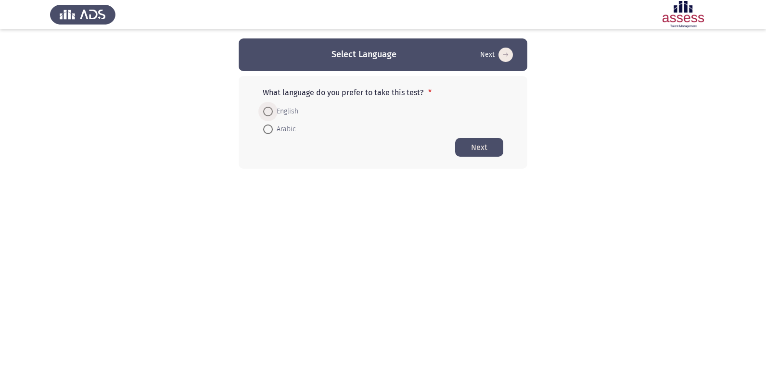
click at [268, 107] on span at bounding box center [268, 112] width 10 height 10
click at [268, 107] on input "English" at bounding box center [268, 112] width 10 height 10
radio input "true"
click at [479, 146] on button "Next" at bounding box center [479, 147] width 48 height 19
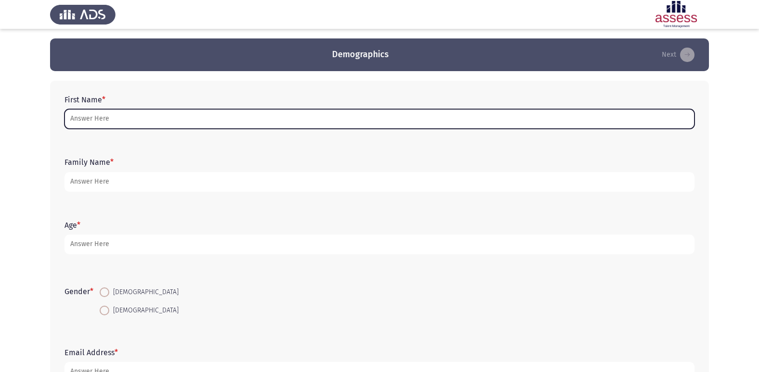
click at [120, 120] on input "First Name *" at bounding box center [379, 119] width 630 height 20
type input "["
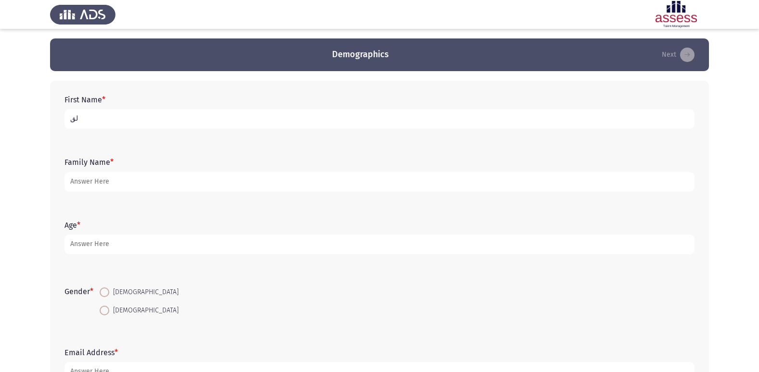
type input "ل"
type input "جنى [PERSON_NAME]"
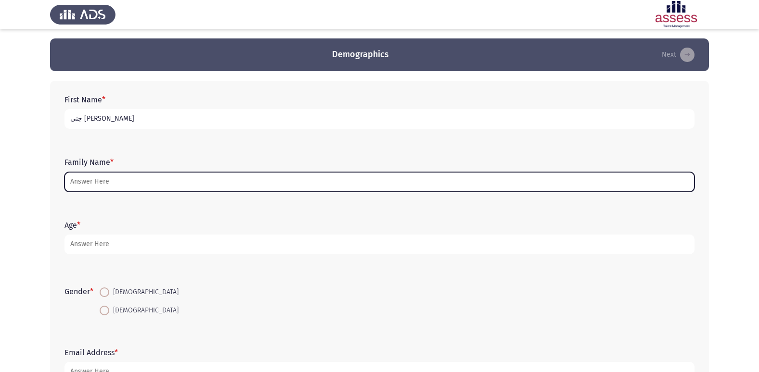
click at [159, 179] on input "Family Name *" at bounding box center [379, 182] width 630 height 20
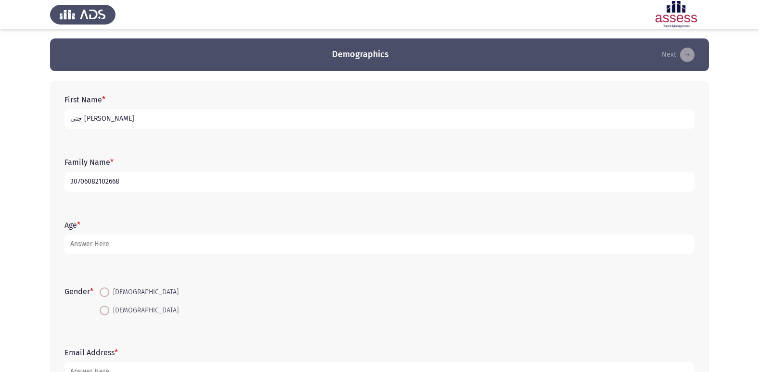
type input "30706082102668"
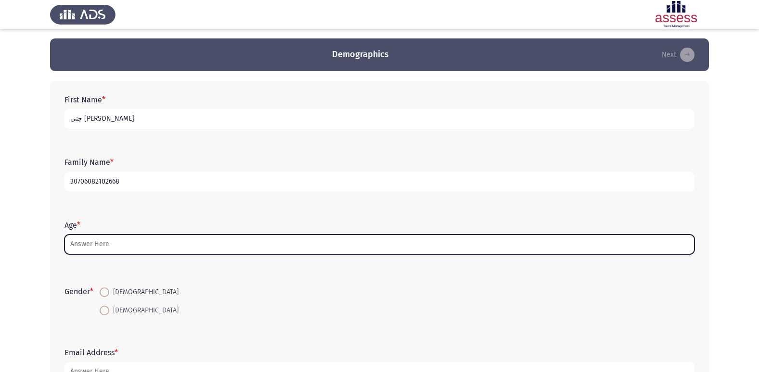
click at [153, 242] on input "Age *" at bounding box center [379, 245] width 630 height 20
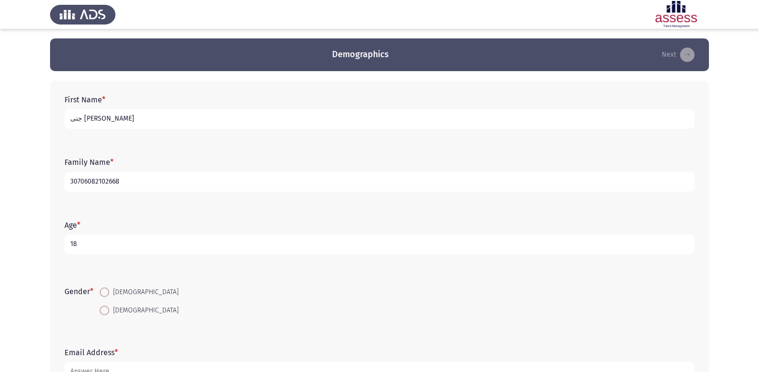
type input "18"
click at [107, 310] on span at bounding box center [105, 311] width 10 height 10
click at [107, 310] on input "[DEMOGRAPHIC_DATA]" at bounding box center [105, 311] width 10 height 10
radio input "true"
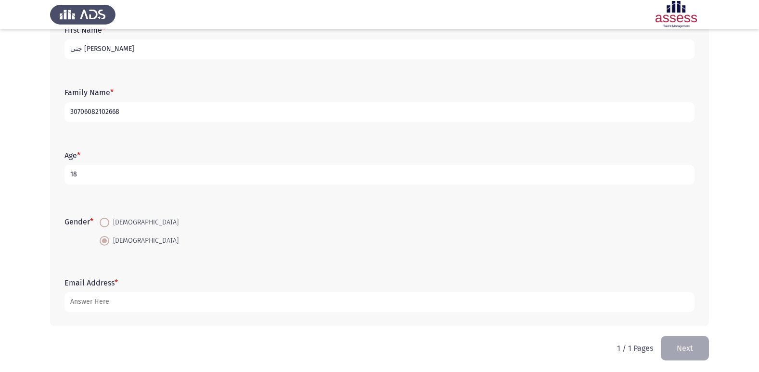
scroll to position [72, 0]
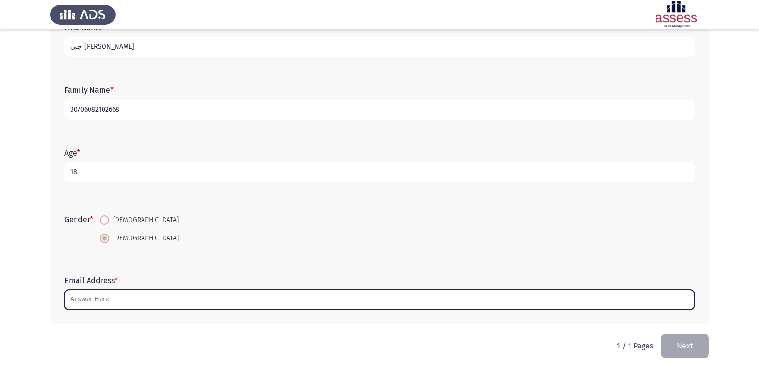
click at [131, 305] on input "Email Address *" at bounding box center [379, 300] width 630 height 20
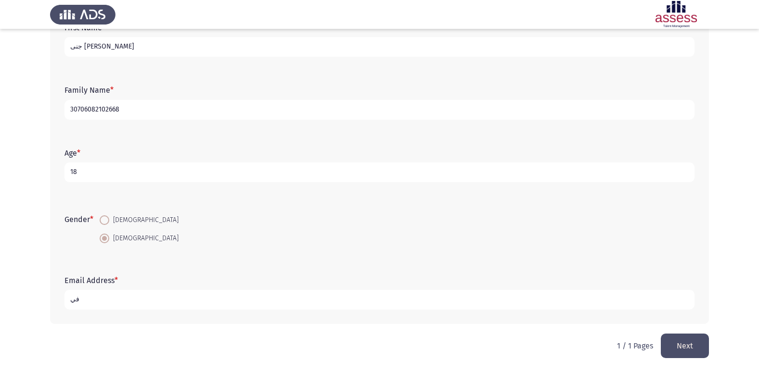
type input "ف"
type input "ي"
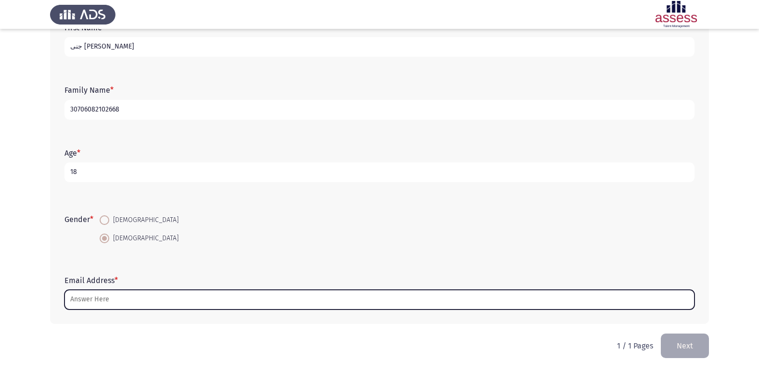
click at [249, 303] on input "Email Address *" at bounding box center [379, 300] width 630 height 20
type input "ث"
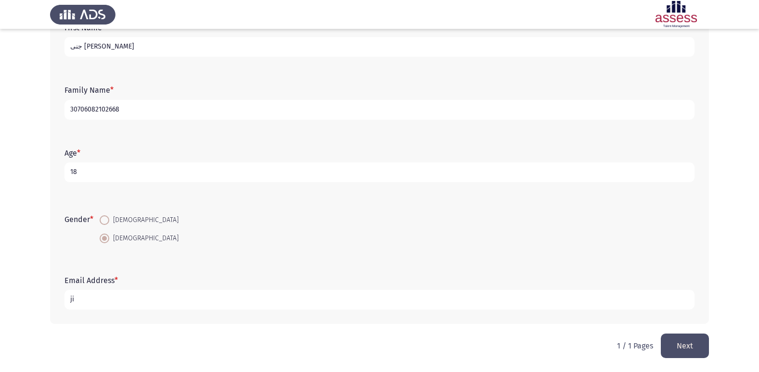
type input "j"
type input "janaabdelkader"
click at [679, 344] on button "Next" at bounding box center [685, 346] width 48 height 25
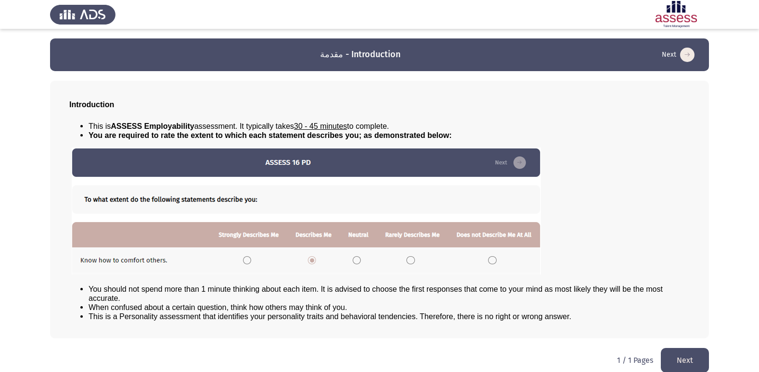
scroll to position [10, 0]
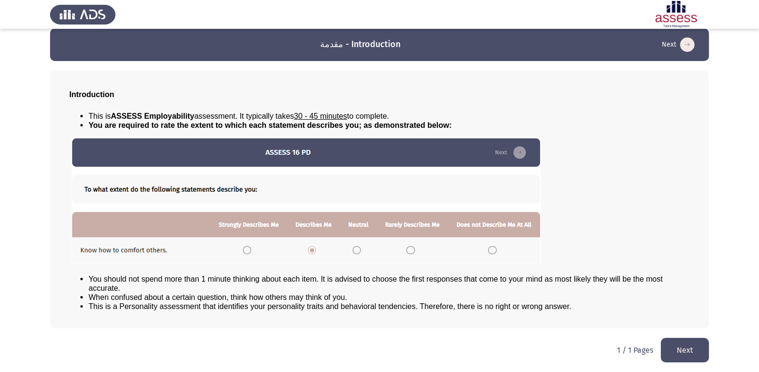
click at [414, 146] on img at bounding box center [306, 201] width 469 height 127
click at [691, 40] on icon "load next page" at bounding box center [687, 45] width 14 height 14
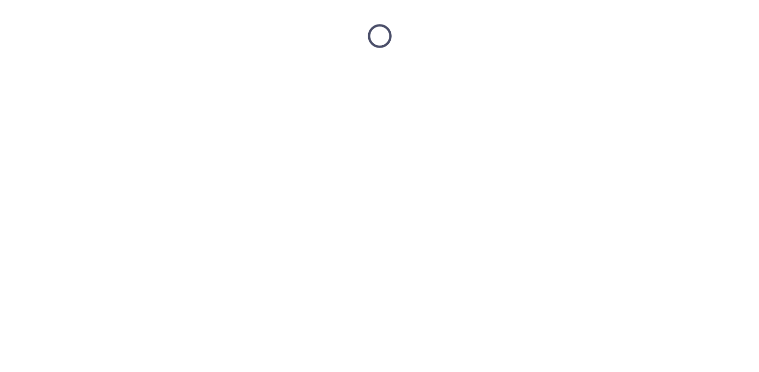
scroll to position [0, 0]
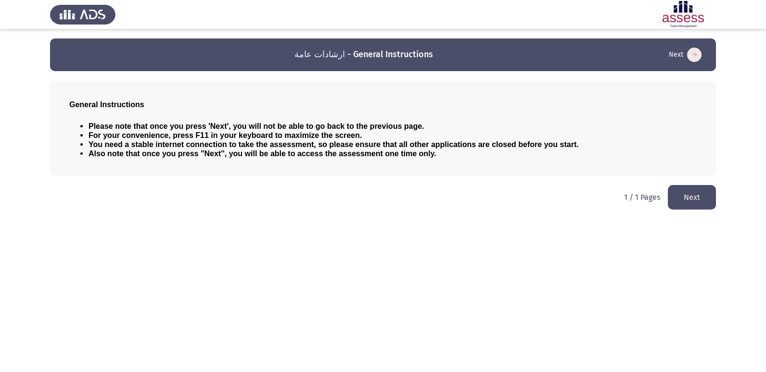
click at [701, 49] on button "Next" at bounding box center [685, 54] width 38 height 15
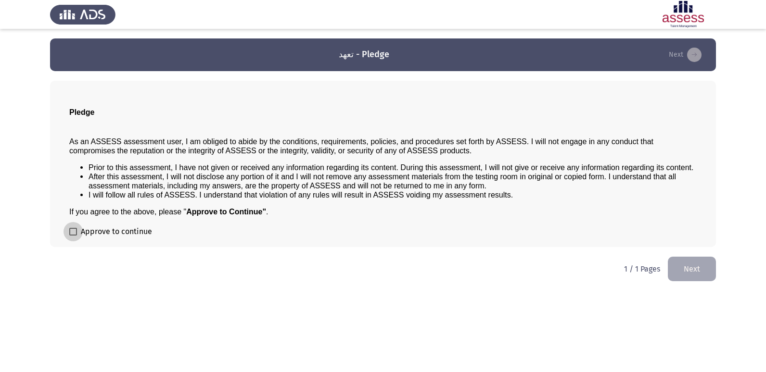
click at [79, 230] on label "Approve to continue" at bounding box center [110, 232] width 83 height 12
click at [73, 236] on input "Approve to continue" at bounding box center [73, 236] width 0 height 0
checkbox input "true"
click at [692, 269] on button "Next" at bounding box center [692, 269] width 48 height 25
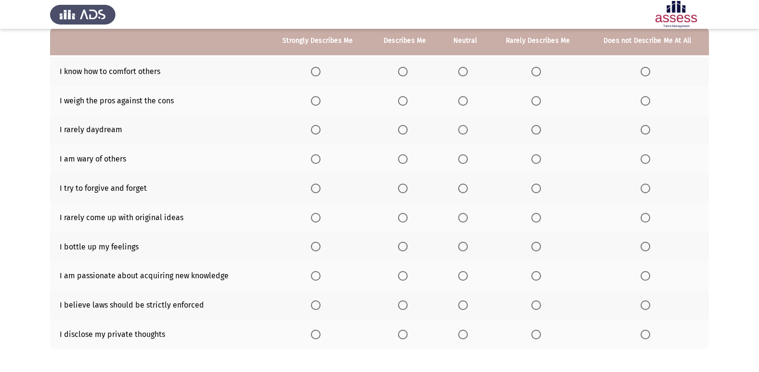
scroll to position [48, 0]
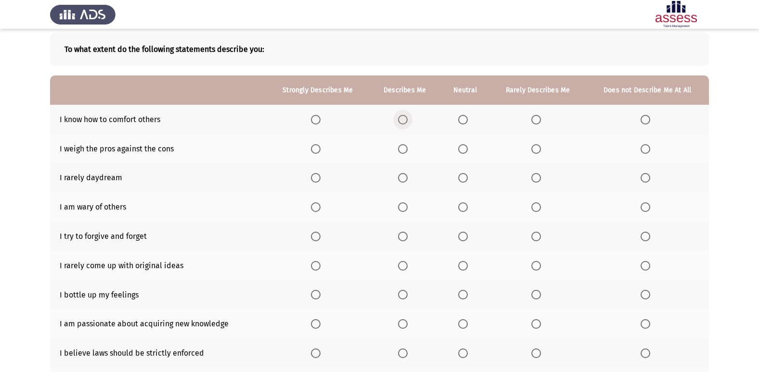
click at [406, 122] on span "Select an option" at bounding box center [403, 120] width 10 height 10
click at [406, 122] on input "Select an option" at bounding box center [403, 120] width 10 height 10
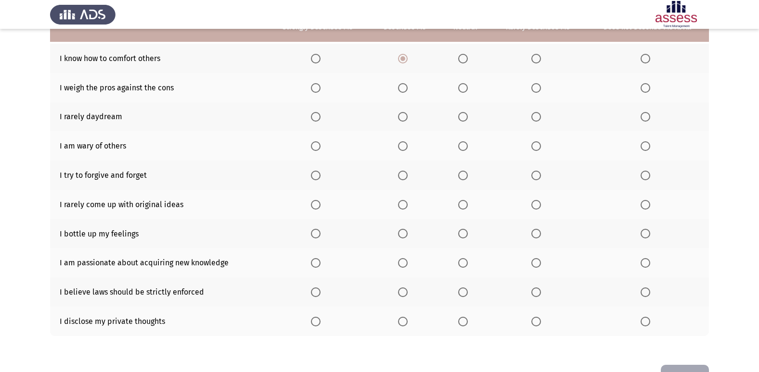
scroll to position [92, 0]
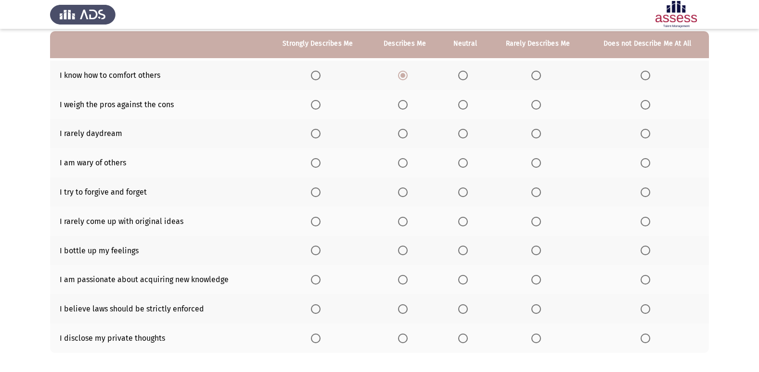
click at [404, 110] on th at bounding box center [404, 104] width 71 height 29
click at [404, 100] on span "Select an option" at bounding box center [403, 105] width 10 height 10
click at [404, 100] on input "Select an option" at bounding box center [403, 105] width 10 height 10
click at [467, 133] on span "Select an option" at bounding box center [463, 134] width 10 height 10
click at [467, 133] on input "Select an option" at bounding box center [463, 134] width 10 height 10
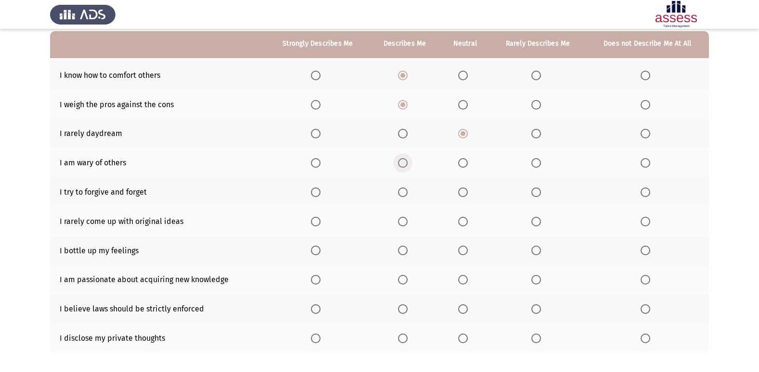
click at [406, 165] on span "Select an option" at bounding box center [403, 163] width 10 height 10
click at [406, 165] on input "Select an option" at bounding box center [403, 163] width 10 height 10
click at [411, 195] on label "Select an option" at bounding box center [404, 193] width 13 height 10
click at [408, 195] on input "Select an option" at bounding box center [403, 193] width 10 height 10
click at [462, 218] on span "Select an option" at bounding box center [463, 222] width 10 height 10
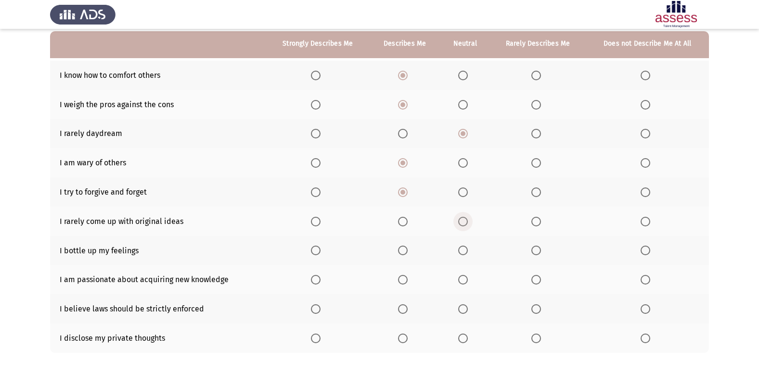
click at [462, 218] on input "Select an option" at bounding box center [463, 222] width 10 height 10
click at [318, 251] on span "Select an option" at bounding box center [316, 251] width 10 height 10
click at [318, 251] on input "Select an option" at bounding box center [316, 251] width 10 height 10
click at [322, 279] on label "Select an option" at bounding box center [317, 280] width 13 height 10
click at [320, 279] on input "Select an option" at bounding box center [316, 280] width 10 height 10
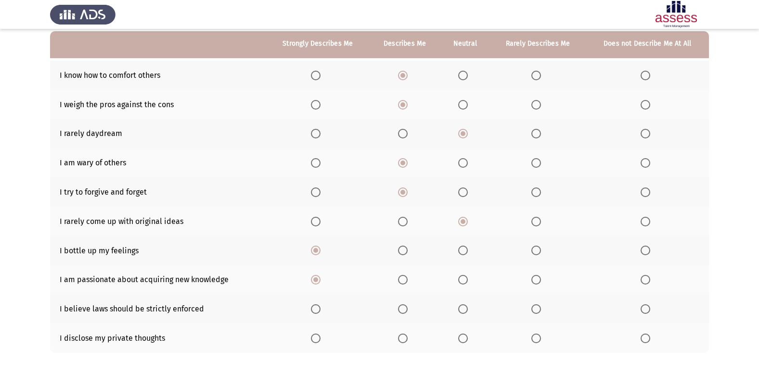
click at [405, 315] on th at bounding box center [404, 308] width 71 height 29
click at [405, 307] on span "Select an option" at bounding box center [403, 310] width 10 height 10
click at [405, 307] on input "Select an option" at bounding box center [403, 310] width 10 height 10
click at [315, 308] on span "Select an option" at bounding box center [316, 310] width 10 height 10
click at [315, 308] on input "Select an option" at bounding box center [316, 310] width 10 height 10
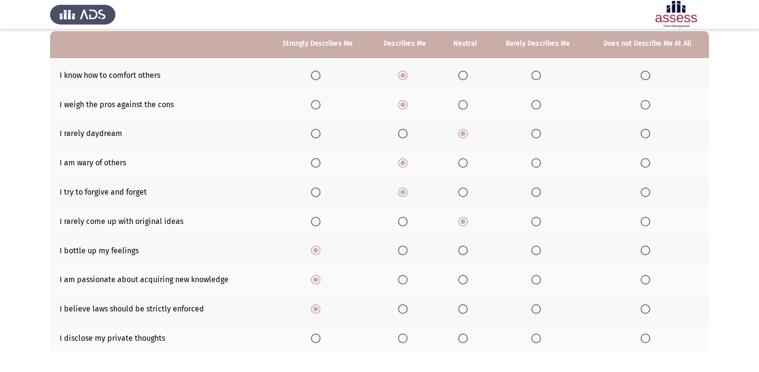
click at [320, 341] on span "Select an option" at bounding box center [316, 339] width 10 height 10
click at [320, 341] on input "Select an option" at bounding box center [316, 339] width 10 height 10
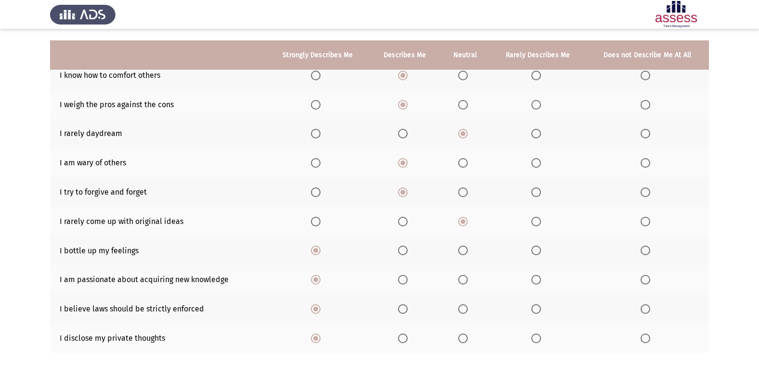
scroll to position [140, 0]
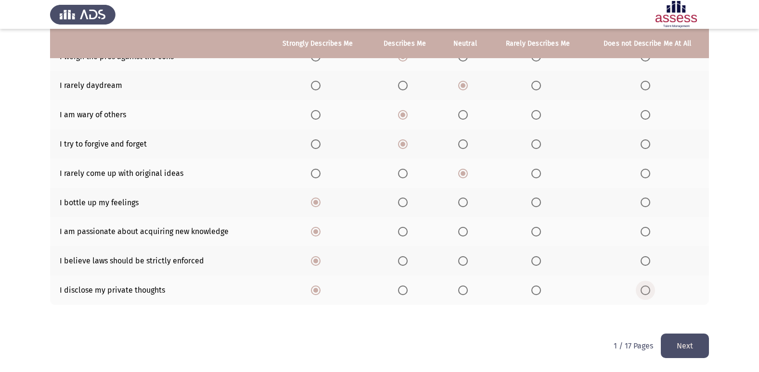
click at [644, 289] on span "Select an option" at bounding box center [645, 291] width 10 height 10
click at [644, 289] on input "Select an option" at bounding box center [645, 291] width 10 height 10
click at [691, 356] on button "Next" at bounding box center [685, 346] width 48 height 25
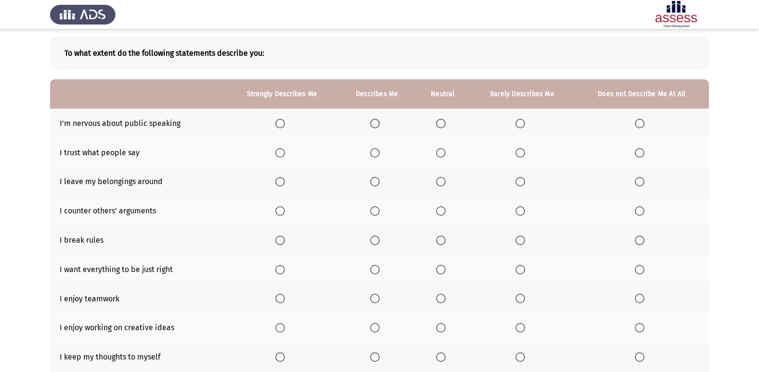
scroll to position [92, 0]
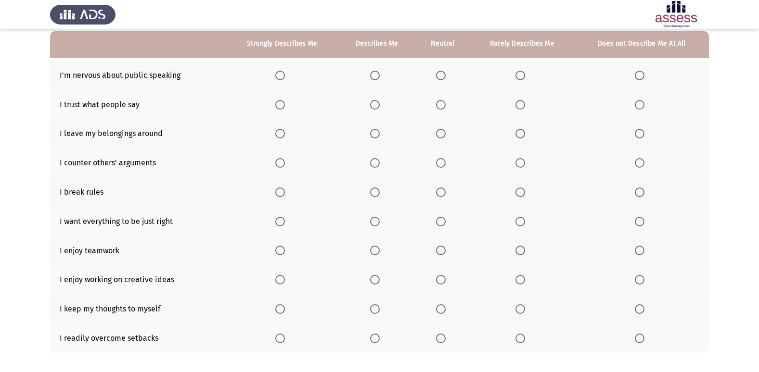
click at [280, 76] on span "Select an option" at bounding box center [280, 76] width 10 height 10
click at [280, 76] on input "Select an option" at bounding box center [280, 76] width 10 height 10
click at [522, 103] on span "Select an option" at bounding box center [520, 105] width 10 height 10
click at [522, 103] on input "Select an option" at bounding box center [520, 105] width 10 height 10
click at [639, 135] on span "Select an option" at bounding box center [640, 134] width 10 height 10
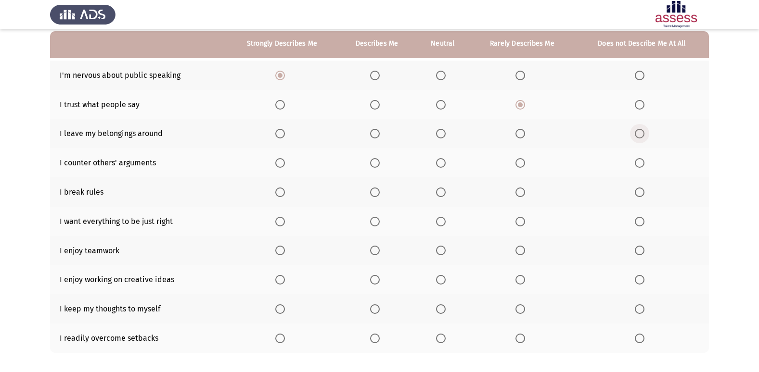
click at [639, 135] on input "Select an option" at bounding box center [640, 134] width 10 height 10
click at [379, 161] on span "Select an option" at bounding box center [375, 163] width 10 height 10
click at [379, 161] on input "Select an option" at bounding box center [375, 163] width 10 height 10
click at [645, 197] on label "Select an option" at bounding box center [641, 193] width 13 height 10
click at [644, 197] on input "Select an option" at bounding box center [640, 193] width 10 height 10
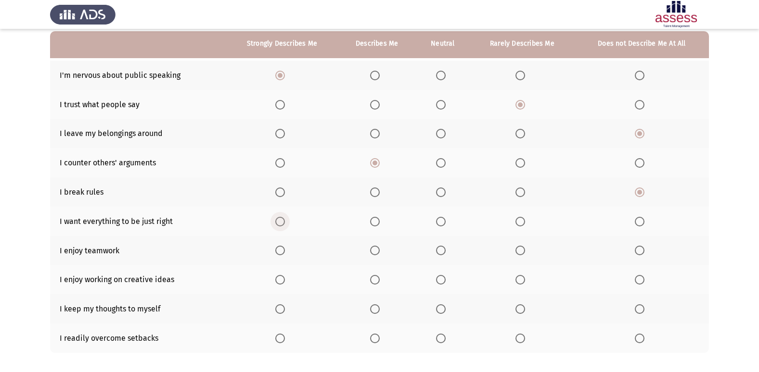
click at [286, 222] on label "Select an option" at bounding box center [281, 222] width 13 height 10
click at [285, 222] on input "Select an option" at bounding box center [280, 222] width 10 height 10
click at [284, 248] on span "Select an option" at bounding box center [280, 251] width 10 height 10
click at [284, 248] on input "Select an option" at bounding box center [280, 251] width 10 height 10
click at [441, 279] on span "Select an option" at bounding box center [441, 280] width 10 height 10
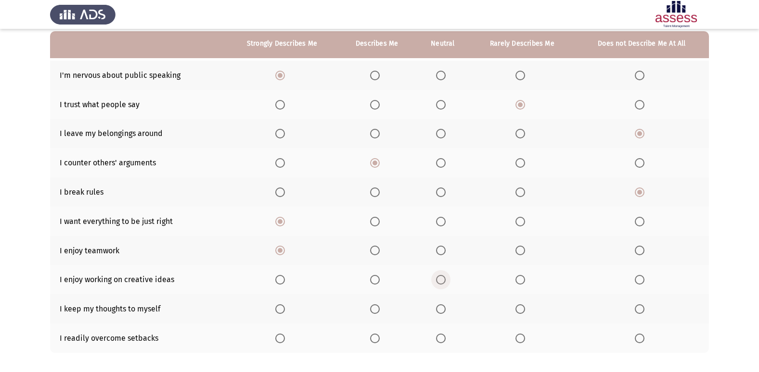
click at [441, 279] on input "Select an option" at bounding box center [441, 280] width 10 height 10
click at [524, 309] on span "Select an option" at bounding box center [520, 310] width 10 height 10
click at [524, 309] on input "Select an option" at bounding box center [520, 310] width 10 height 10
click at [378, 341] on span "Select an option" at bounding box center [375, 339] width 10 height 10
click at [378, 341] on input "Select an option" at bounding box center [375, 339] width 10 height 10
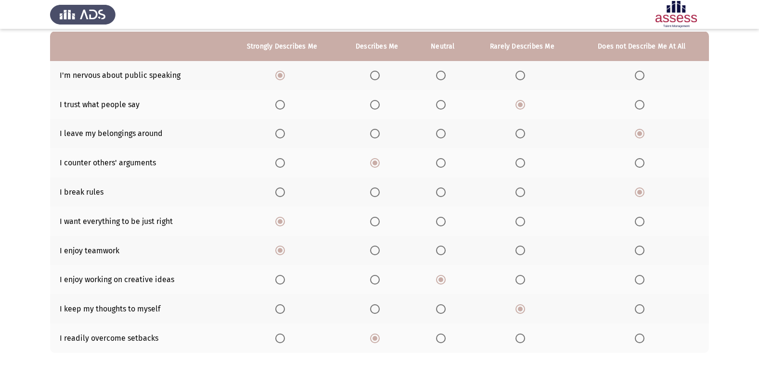
scroll to position [140, 0]
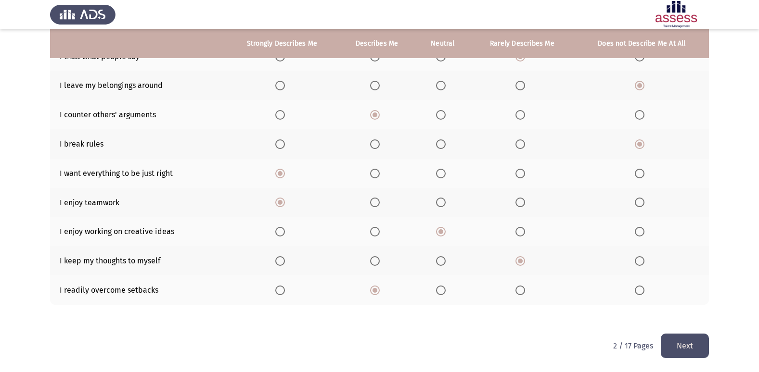
click at [702, 346] on button "Next" at bounding box center [685, 346] width 48 height 25
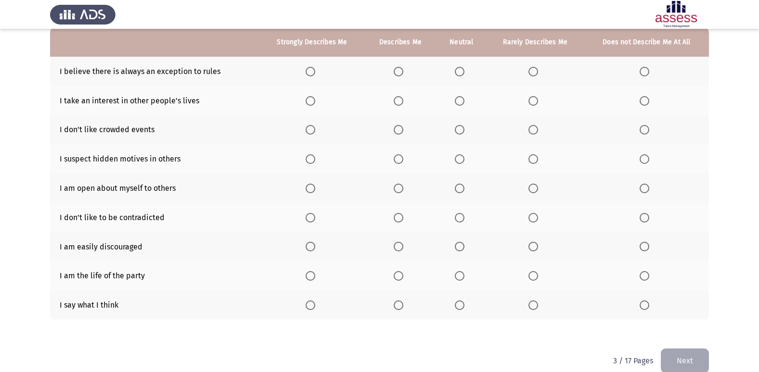
scroll to position [48, 0]
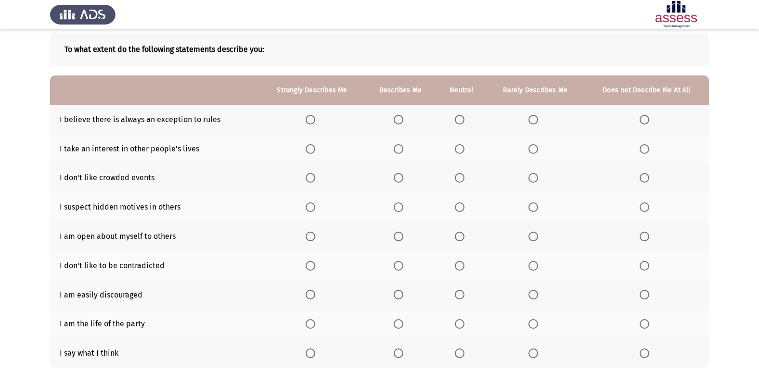
click at [537, 126] on th at bounding box center [535, 119] width 98 height 29
click at [533, 115] on span "Select an option" at bounding box center [533, 120] width 10 height 10
click at [533, 115] on input "Select an option" at bounding box center [533, 120] width 10 height 10
click at [393, 148] on th at bounding box center [400, 148] width 72 height 29
click at [404, 148] on label "Select an option" at bounding box center [400, 149] width 13 height 10
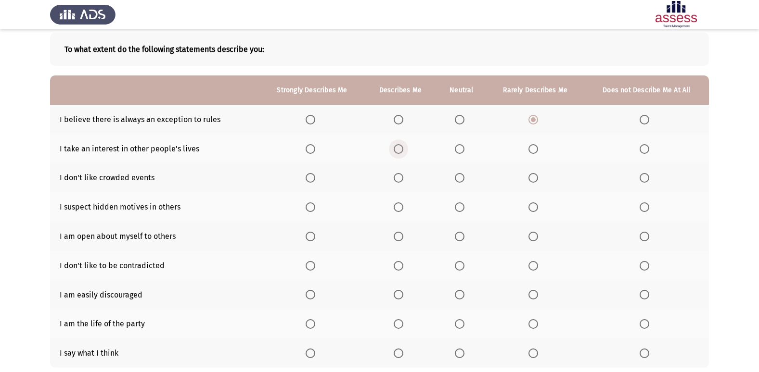
click at [403, 148] on input "Select an option" at bounding box center [399, 149] width 10 height 10
click at [395, 182] on span "Select an option" at bounding box center [399, 178] width 10 height 10
click at [395, 182] on input "Select an option" at bounding box center [399, 178] width 10 height 10
click at [456, 210] on span "Select an option" at bounding box center [460, 208] width 10 height 10
click at [456, 210] on input "Select an option" at bounding box center [460, 208] width 10 height 10
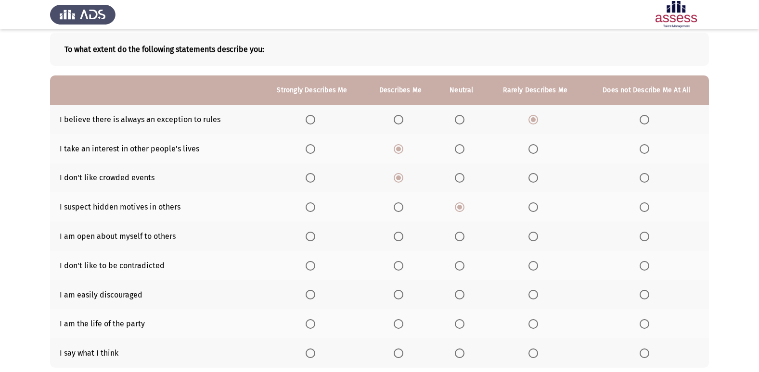
click at [647, 237] on span "Select an option" at bounding box center [644, 237] width 10 height 10
click at [647, 237] on input "Select an option" at bounding box center [644, 237] width 10 height 10
click at [641, 264] on span "Select an option" at bounding box center [644, 266] width 10 height 10
click at [641, 264] on input "Select an option" at bounding box center [644, 266] width 10 height 10
click at [536, 295] on span "Select an option" at bounding box center [533, 295] width 10 height 10
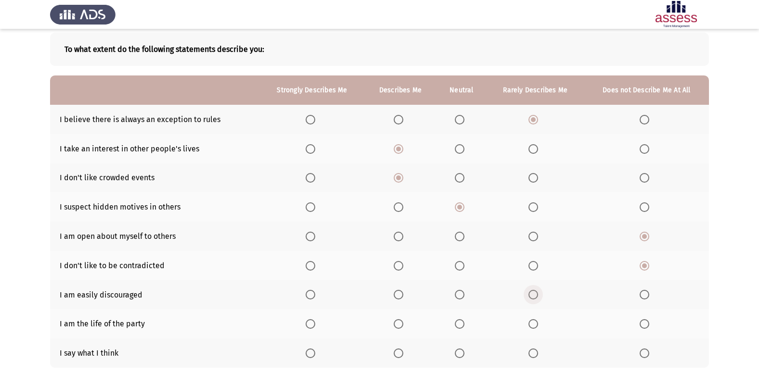
click at [536, 295] on input "Select an option" at bounding box center [533, 295] width 10 height 10
click at [462, 328] on span "Select an option" at bounding box center [460, 324] width 10 height 10
click at [462, 328] on input "Select an option" at bounding box center [460, 324] width 10 height 10
click at [643, 355] on span "Select an option" at bounding box center [644, 354] width 10 height 10
click at [643, 355] on input "Select an option" at bounding box center [644, 354] width 10 height 10
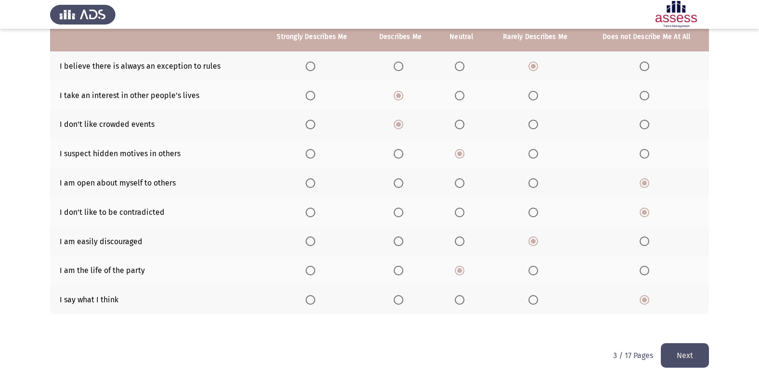
scroll to position [111, 0]
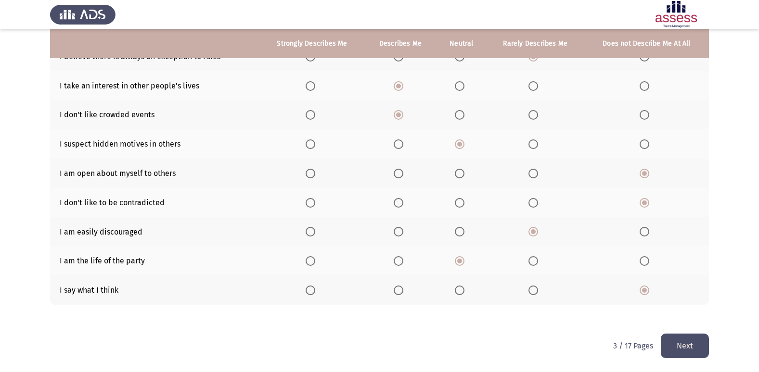
click at [670, 337] on button "Next" at bounding box center [685, 346] width 48 height 25
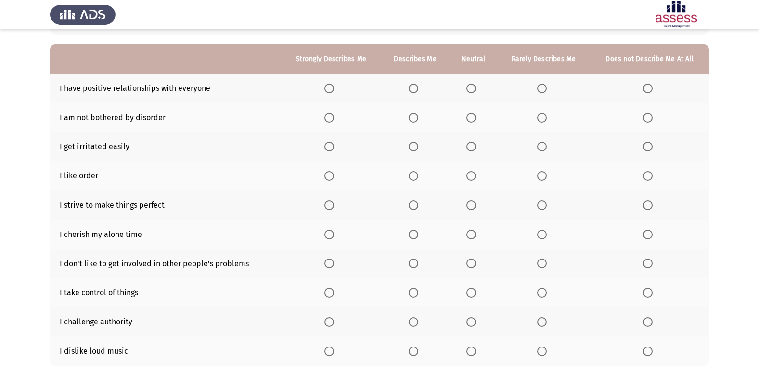
scroll to position [96, 0]
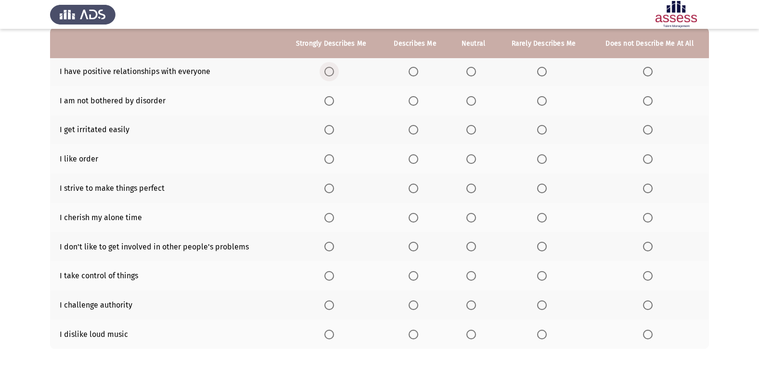
click at [334, 70] on label "Select an option" at bounding box center [330, 72] width 13 height 10
click at [334, 70] on input "Select an option" at bounding box center [329, 72] width 10 height 10
click at [653, 104] on label "Select an option" at bounding box center [649, 101] width 13 height 10
click at [652, 104] on input "Select an option" at bounding box center [648, 101] width 10 height 10
click at [414, 131] on span "Select an option" at bounding box center [414, 130] width 10 height 10
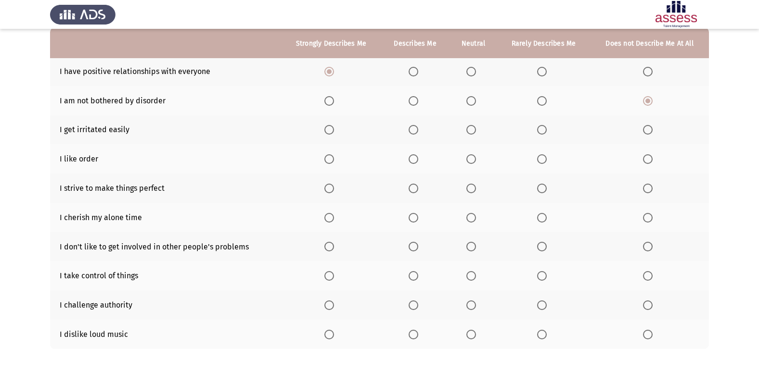
click at [414, 131] on input "Select an option" at bounding box center [414, 130] width 10 height 10
click at [335, 164] on label "Select an option" at bounding box center [330, 159] width 13 height 10
click at [334, 164] on input "Select an option" at bounding box center [329, 159] width 10 height 10
click at [338, 196] on th at bounding box center [331, 188] width 100 height 29
click at [333, 192] on span "Select an option" at bounding box center [329, 189] width 10 height 10
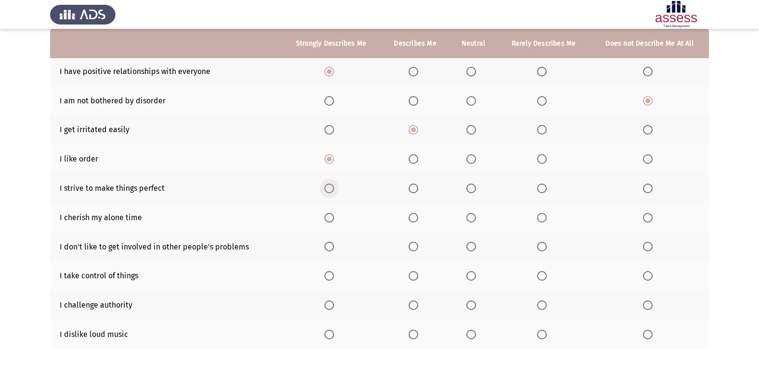
click at [333, 192] on input "Select an option" at bounding box center [329, 189] width 10 height 10
click at [328, 220] on span "Select an option" at bounding box center [329, 218] width 10 height 10
click at [328, 220] on input "Select an option" at bounding box center [329, 218] width 10 height 10
click at [328, 247] on span "Select an option" at bounding box center [329, 247] width 10 height 10
click at [328, 247] on input "Select an option" at bounding box center [329, 247] width 10 height 10
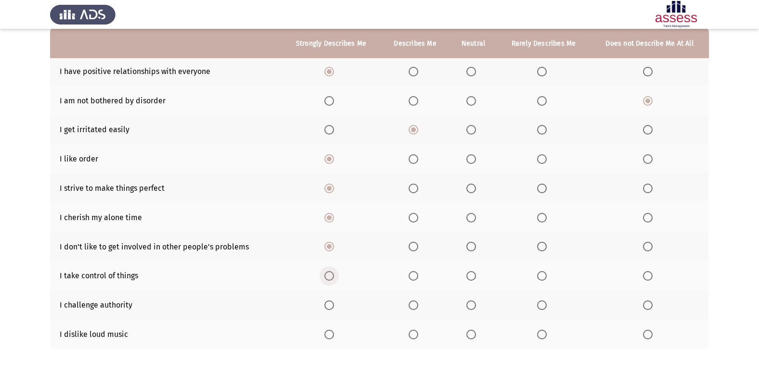
click at [333, 276] on span "Select an option" at bounding box center [329, 276] width 10 height 10
click at [333, 276] on input "Select an option" at bounding box center [329, 276] width 10 height 10
click at [646, 309] on span "Select an option" at bounding box center [648, 306] width 10 height 10
click at [646, 309] on input "Select an option" at bounding box center [648, 306] width 10 height 10
click at [412, 337] on span "Select an option" at bounding box center [414, 335] width 10 height 10
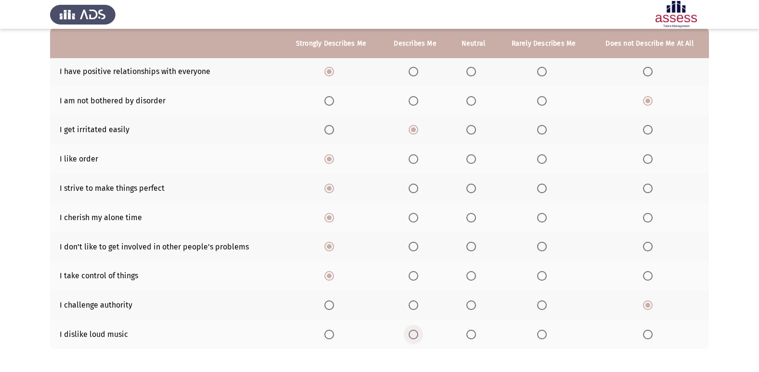
click at [412, 337] on input "Select an option" at bounding box center [414, 335] width 10 height 10
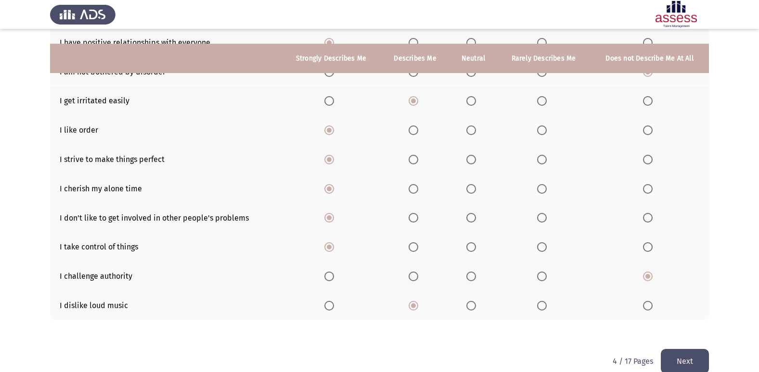
scroll to position [140, 0]
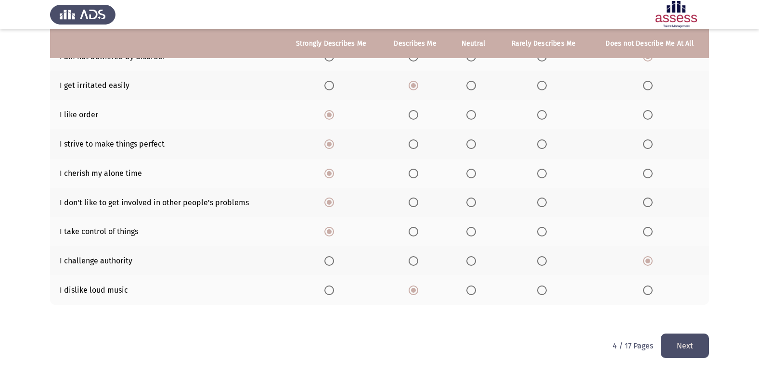
click at [707, 350] on button "Next" at bounding box center [685, 346] width 48 height 25
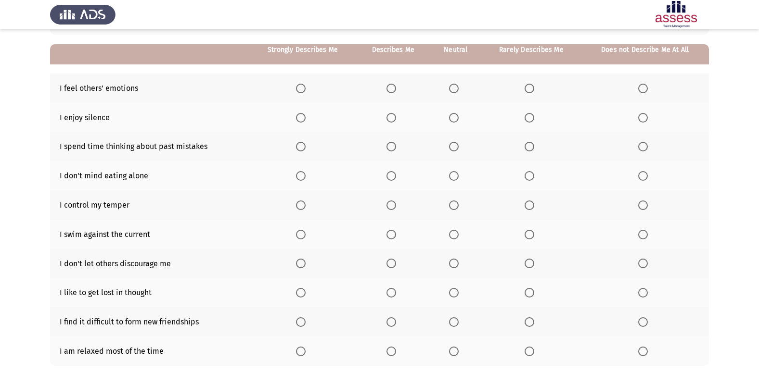
scroll to position [96, 0]
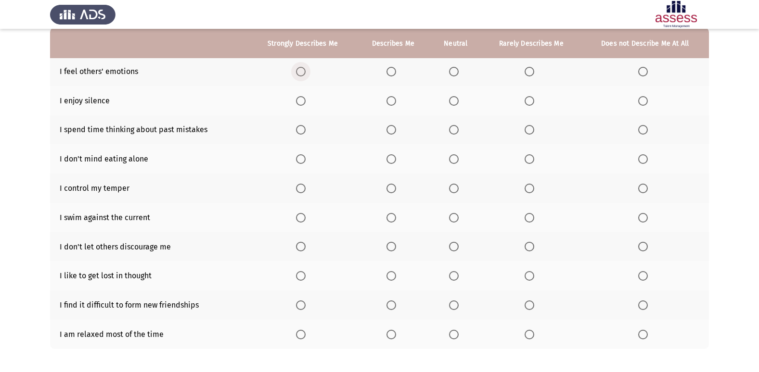
click at [302, 72] on span "Select an option" at bounding box center [301, 72] width 10 height 10
click at [302, 72] on input "Select an option" at bounding box center [301, 72] width 10 height 10
click at [304, 102] on span "Select an option" at bounding box center [301, 101] width 10 height 10
click at [304, 102] on input "Select an option" at bounding box center [301, 101] width 10 height 10
click at [533, 124] on th at bounding box center [531, 129] width 100 height 29
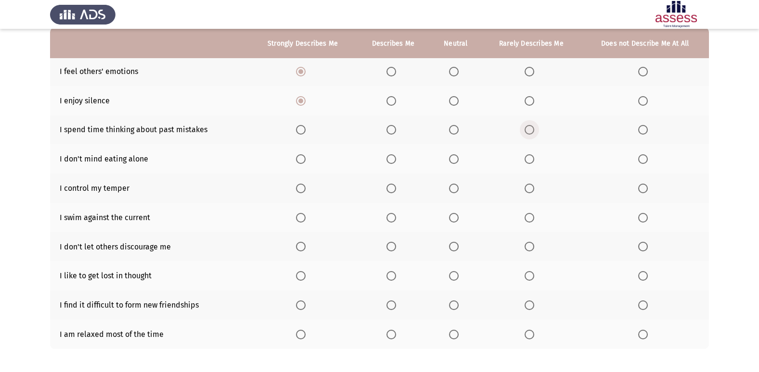
click at [531, 128] on span "Select an option" at bounding box center [529, 130] width 10 height 10
click at [531, 128] on input "Select an option" at bounding box center [529, 130] width 10 height 10
click at [306, 164] on span "Select an option" at bounding box center [301, 159] width 10 height 10
click at [306, 164] on input "Select an option" at bounding box center [301, 159] width 10 height 10
click at [392, 188] on span "Select an option" at bounding box center [391, 189] width 10 height 10
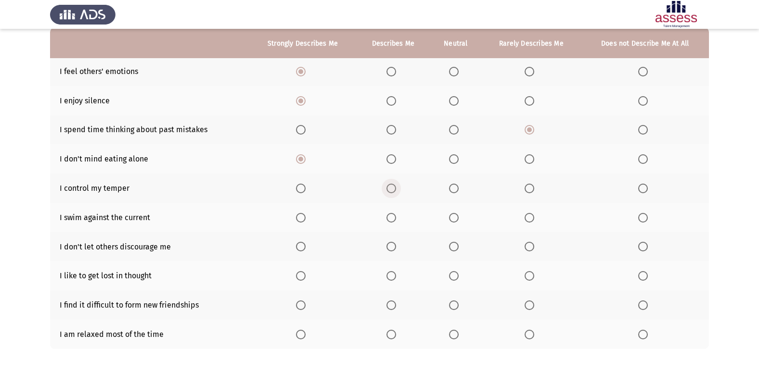
click at [392, 188] on input "Select an option" at bounding box center [391, 189] width 10 height 10
click at [392, 222] on span "Select an option" at bounding box center [391, 218] width 10 height 10
click at [392, 222] on input "Select an option" at bounding box center [391, 218] width 10 height 10
click at [449, 217] on span "Select an option" at bounding box center [454, 218] width 10 height 10
click at [449, 217] on input "Select an option" at bounding box center [454, 218] width 10 height 10
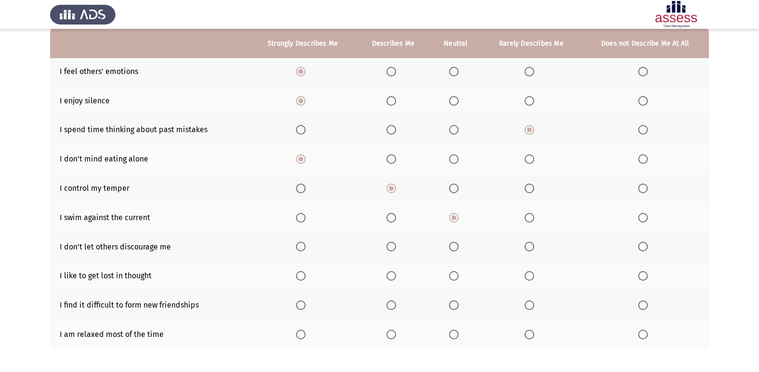
click at [302, 255] on th at bounding box center [302, 246] width 107 height 29
click at [303, 249] on span "Select an option" at bounding box center [301, 247] width 10 height 10
click at [303, 249] on input "Select an option" at bounding box center [301, 247] width 10 height 10
click at [299, 277] on span "Select an option" at bounding box center [301, 276] width 10 height 10
click at [299, 277] on input "Select an option" at bounding box center [301, 276] width 10 height 10
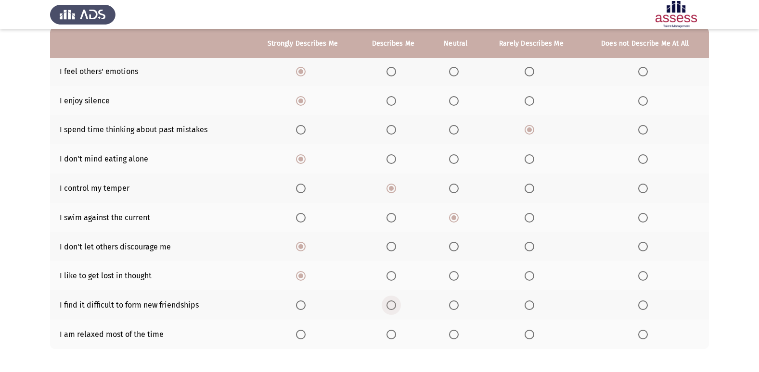
click at [390, 303] on span "Select an option" at bounding box center [391, 306] width 10 height 10
click at [390, 303] on input "Select an option" at bounding box center [391, 306] width 10 height 10
click at [305, 337] on span "Select an option" at bounding box center [301, 335] width 10 height 10
click at [305, 337] on input "Select an option" at bounding box center [301, 335] width 10 height 10
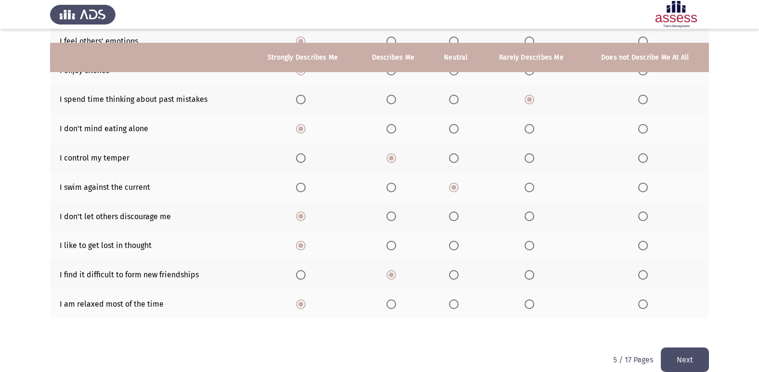
scroll to position [140, 0]
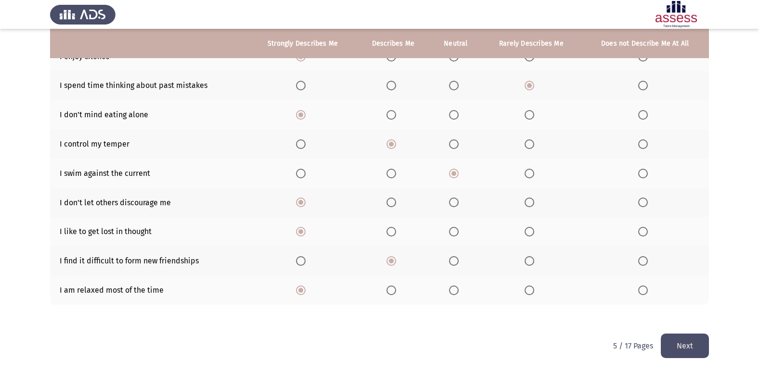
click at [682, 338] on button "Next" at bounding box center [685, 346] width 48 height 25
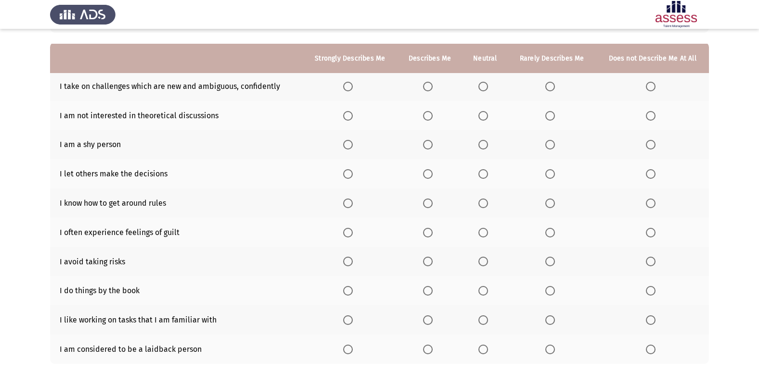
scroll to position [96, 0]
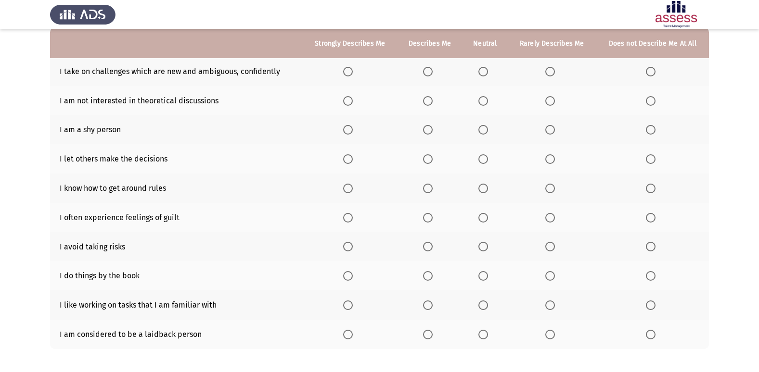
click at [554, 75] on span "Select an option" at bounding box center [550, 72] width 10 height 10
click at [554, 75] on input "Select an option" at bounding box center [550, 72] width 10 height 10
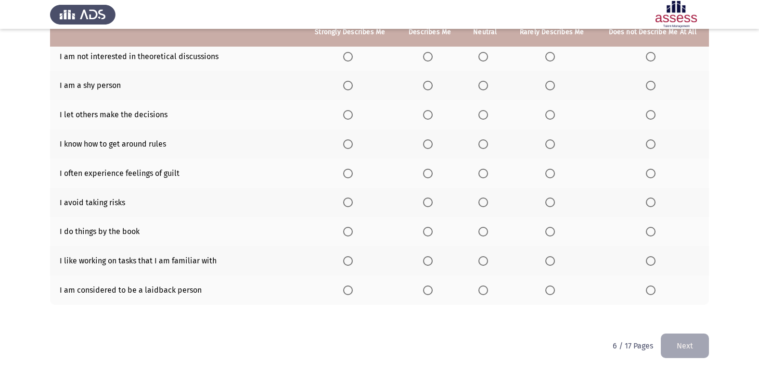
scroll to position [92, 0]
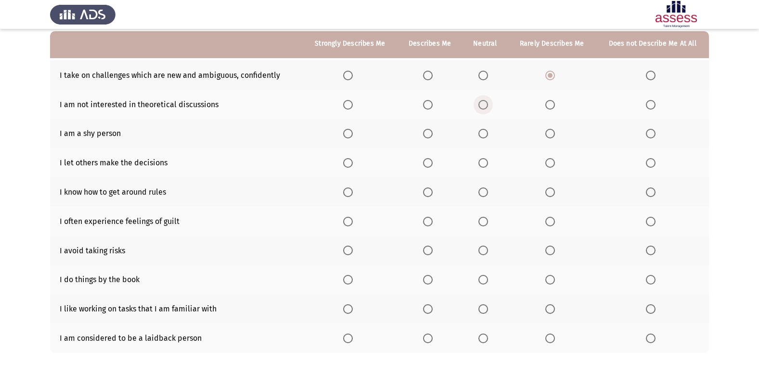
click at [486, 107] on span "Select an option" at bounding box center [483, 105] width 10 height 10
click at [486, 107] on input "Select an option" at bounding box center [483, 105] width 10 height 10
click at [347, 136] on span "Select an option" at bounding box center [348, 134] width 10 height 10
click at [347, 136] on input "Select an option" at bounding box center [348, 134] width 10 height 10
click at [655, 159] on span "Select an option" at bounding box center [651, 163] width 10 height 10
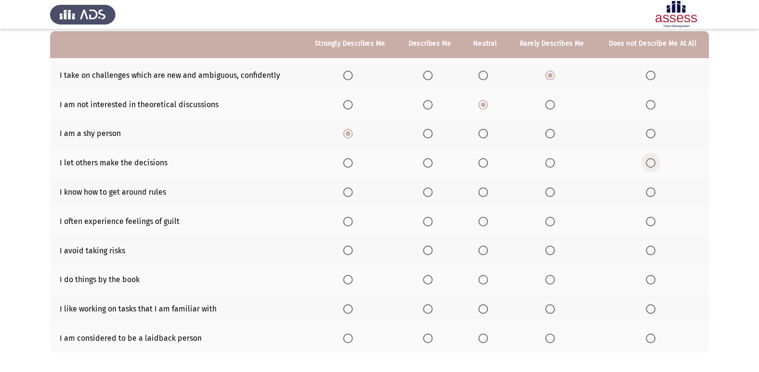
click at [655, 159] on input "Select an option" at bounding box center [651, 163] width 10 height 10
click at [648, 188] on span "Select an option" at bounding box center [651, 193] width 10 height 10
click at [648, 188] on input "Select an option" at bounding box center [651, 193] width 10 height 10
click at [655, 220] on span "Select an option" at bounding box center [651, 222] width 10 height 10
click at [655, 220] on input "Select an option" at bounding box center [651, 222] width 10 height 10
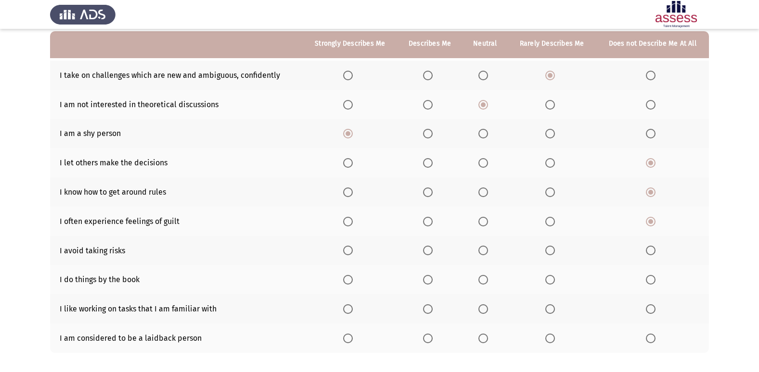
click at [542, 247] on th at bounding box center [552, 250] width 88 height 29
click at [553, 246] on mat-radio-button "Select an option" at bounding box center [551, 251] width 13 height 10
click at [552, 255] on span "Select an option" at bounding box center [550, 251] width 10 height 10
click at [552, 255] on input "Select an option" at bounding box center [550, 251] width 10 height 10
click at [432, 284] on span "Select an option" at bounding box center [428, 280] width 10 height 10
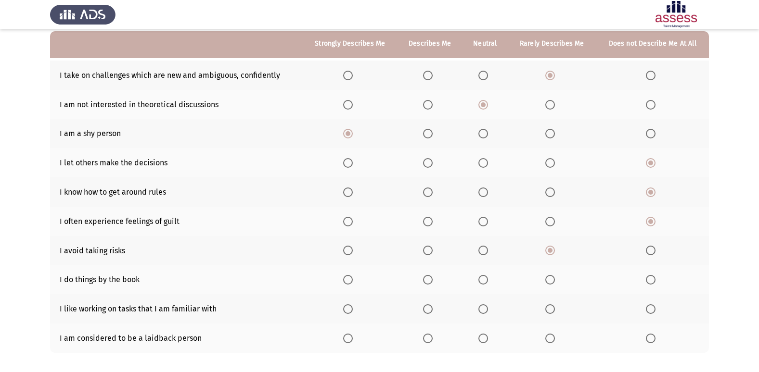
click at [432, 284] on input "Select an option" at bounding box center [428, 280] width 10 height 10
click at [345, 281] on span "Select an option" at bounding box center [348, 280] width 10 height 10
click at [345, 281] on input "Select an option" at bounding box center [348, 280] width 10 height 10
click at [434, 310] on label "Select an option" at bounding box center [429, 310] width 13 height 10
click at [433, 310] on input "Select an option" at bounding box center [428, 310] width 10 height 10
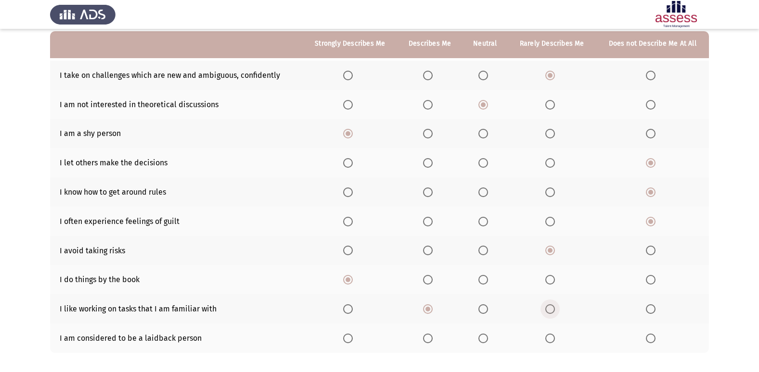
click at [553, 310] on span "Select an option" at bounding box center [550, 310] width 10 height 10
click at [553, 310] on input "Select an option" at bounding box center [550, 310] width 10 height 10
click at [346, 336] on span "Select an option" at bounding box center [348, 339] width 10 height 10
click at [346, 336] on input "Select an option" at bounding box center [348, 339] width 10 height 10
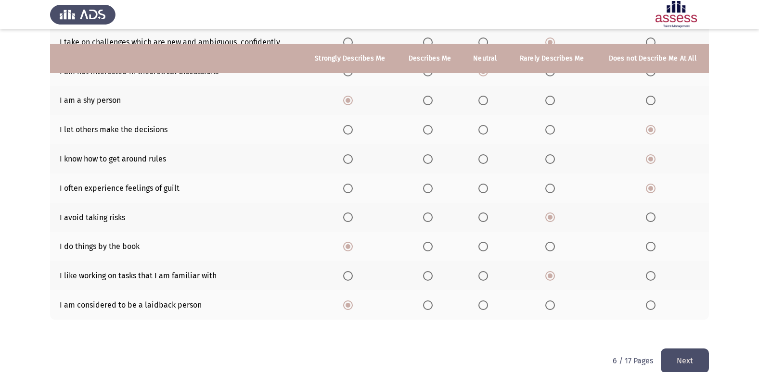
scroll to position [140, 0]
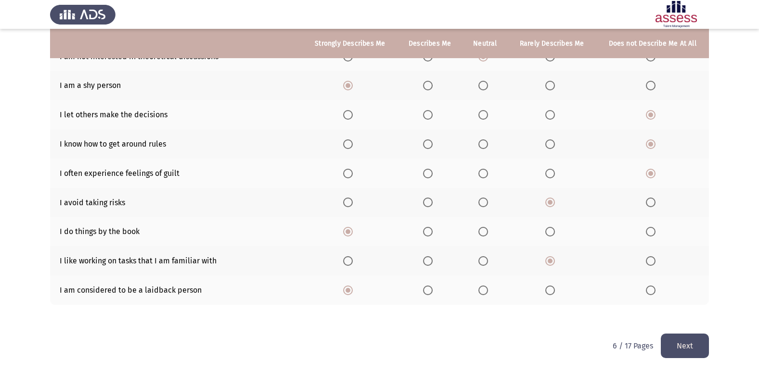
click at [671, 345] on button "Next" at bounding box center [685, 346] width 48 height 25
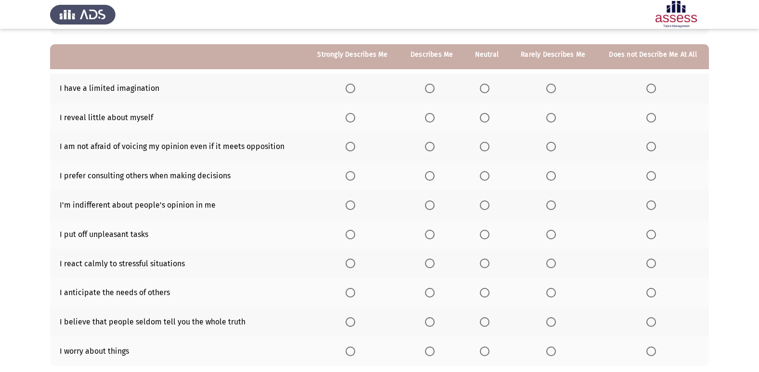
scroll to position [96, 0]
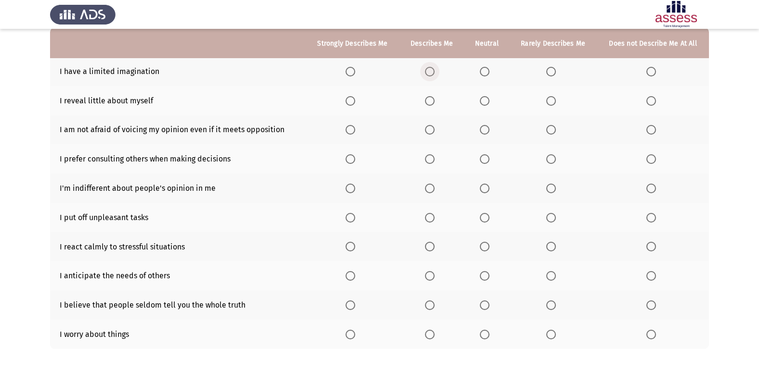
click at [429, 69] on span "Select an option" at bounding box center [430, 72] width 10 height 10
click at [429, 69] on input "Select an option" at bounding box center [430, 72] width 10 height 10
click at [434, 102] on span "Select an option" at bounding box center [430, 101] width 10 height 10
click at [434, 102] on input "Select an option" at bounding box center [430, 101] width 10 height 10
click at [555, 129] on span "Select an option" at bounding box center [551, 130] width 10 height 10
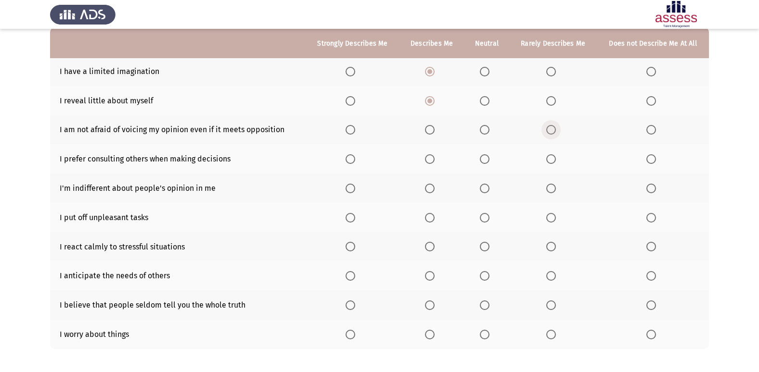
click at [555, 129] on input "Select an option" at bounding box center [551, 130] width 10 height 10
click at [428, 156] on span "Select an option" at bounding box center [430, 159] width 10 height 10
click at [428, 156] on input "Select an option" at bounding box center [430, 159] width 10 height 10
click at [434, 188] on span "Select an option" at bounding box center [430, 189] width 10 height 10
click at [434, 188] on input "Select an option" at bounding box center [430, 189] width 10 height 10
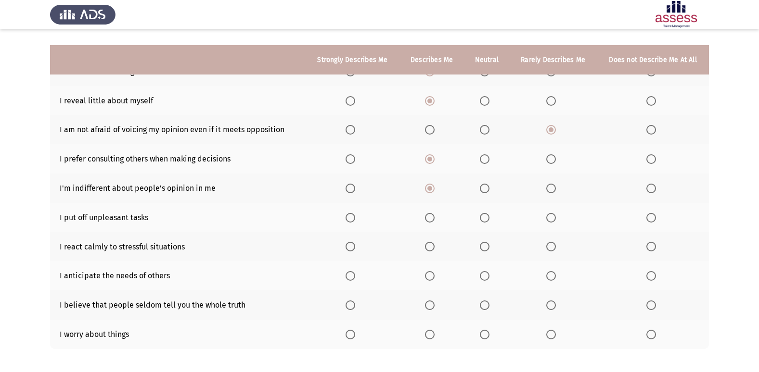
scroll to position [140, 0]
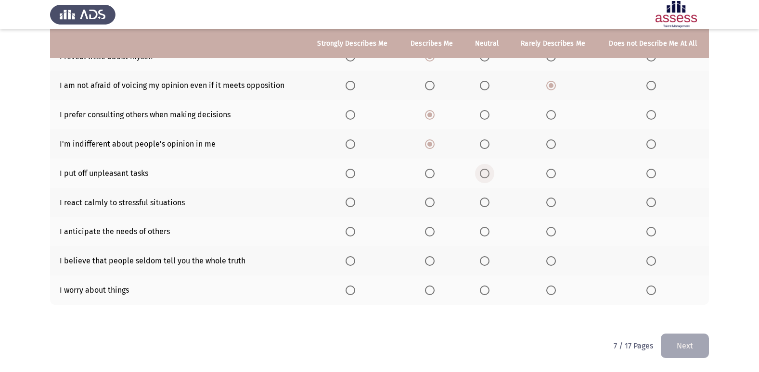
click at [487, 176] on span "Select an option" at bounding box center [485, 174] width 10 height 10
click at [487, 176] on input "Select an option" at bounding box center [485, 174] width 10 height 10
click at [550, 201] on span "Select an option" at bounding box center [551, 203] width 10 height 10
click at [550, 201] on input "Select an option" at bounding box center [551, 203] width 10 height 10
click at [433, 205] on span "Select an option" at bounding box center [430, 203] width 10 height 10
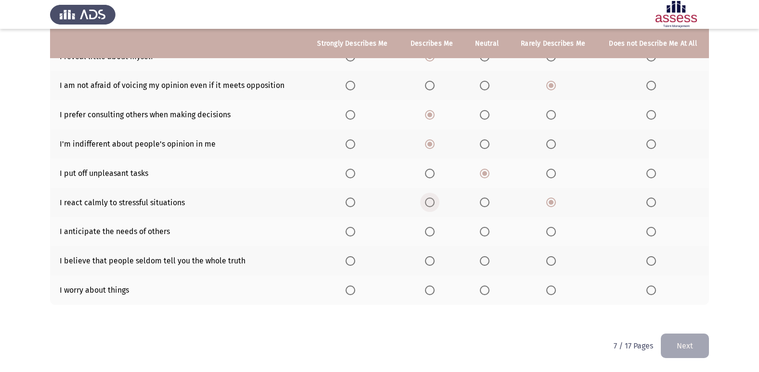
click at [433, 205] on input "Select an option" at bounding box center [430, 203] width 10 height 10
click at [430, 232] on span "Select an option" at bounding box center [430, 232] width 10 height 10
click at [430, 232] on input "Select an option" at bounding box center [430, 232] width 10 height 10
click at [434, 268] on th at bounding box center [431, 260] width 64 height 29
click at [434, 263] on span "Select an option" at bounding box center [430, 261] width 10 height 10
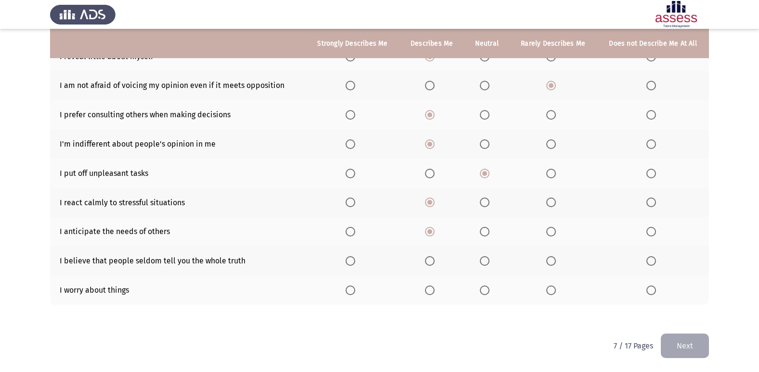
click at [434, 263] on input "Select an option" at bounding box center [430, 261] width 10 height 10
click at [434, 291] on span "Select an option" at bounding box center [430, 291] width 10 height 10
click at [434, 291] on input "Select an option" at bounding box center [430, 291] width 10 height 10
click at [684, 352] on button "Next" at bounding box center [685, 346] width 48 height 25
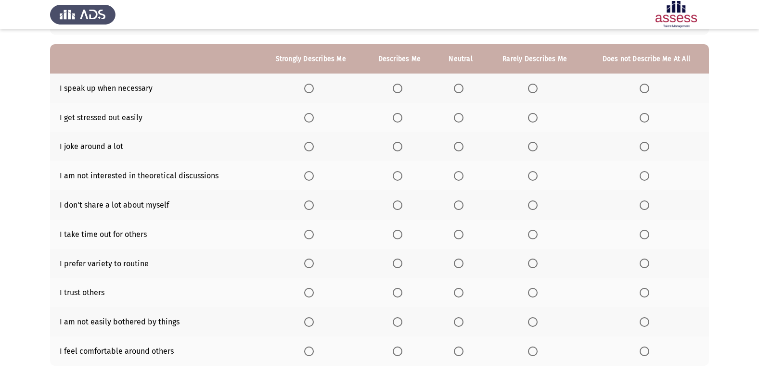
scroll to position [96, 0]
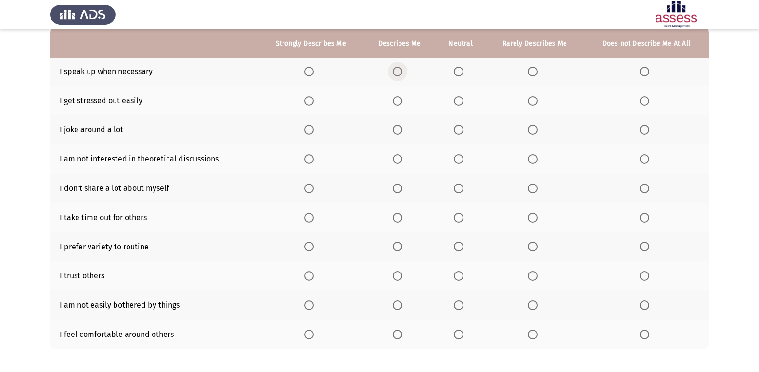
click at [399, 72] on span "Select an option" at bounding box center [398, 72] width 10 height 10
click at [399, 72] on input "Select an option" at bounding box center [398, 72] width 10 height 10
click at [404, 101] on label "Select an option" at bounding box center [399, 101] width 13 height 10
click at [402, 101] on input "Select an option" at bounding box center [398, 101] width 10 height 10
click at [402, 135] on span "Select an option" at bounding box center [398, 130] width 10 height 10
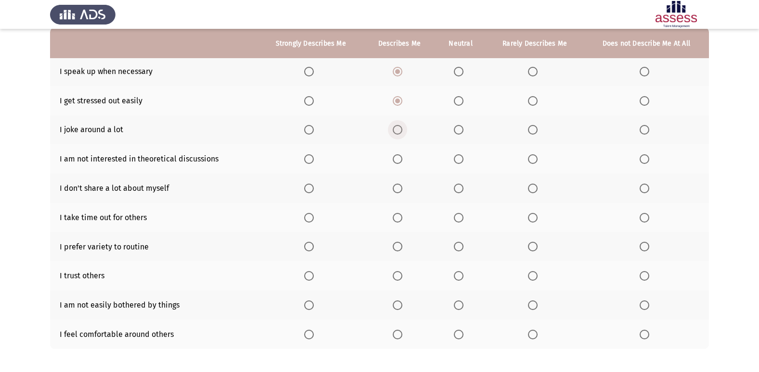
click at [402, 135] on input "Select an option" at bounding box center [398, 130] width 10 height 10
click at [532, 161] on span "Select an option" at bounding box center [533, 159] width 10 height 10
click at [532, 161] on input "Select an option" at bounding box center [533, 159] width 10 height 10
click at [396, 190] on span "Select an option" at bounding box center [398, 189] width 10 height 10
click at [396, 190] on input "Select an option" at bounding box center [398, 189] width 10 height 10
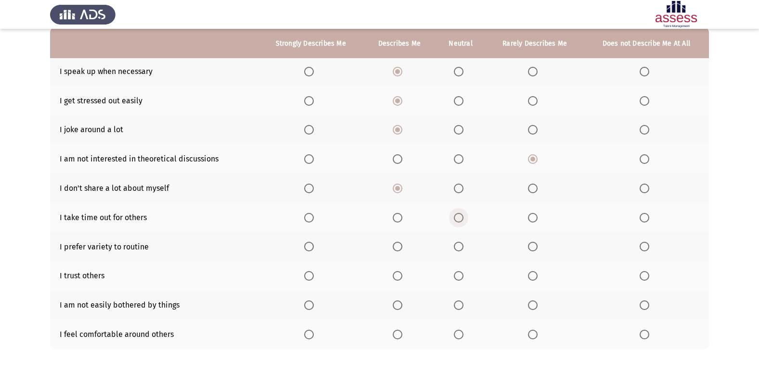
click at [463, 218] on span "Select an option" at bounding box center [459, 218] width 10 height 10
click at [463, 218] on input "Select an option" at bounding box center [459, 218] width 10 height 10
click at [536, 251] on span "Select an option" at bounding box center [533, 247] width 10 height 10
click at [536, 251] on input "Select an option" at bounding box center [533, 247] width 10 height 10
click at [395, 276] on span "Select an option" at bounding box center [398, 276] width 10 height 10
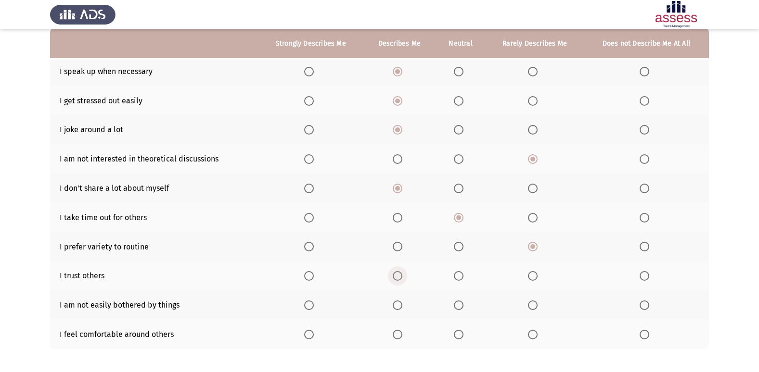
click at [395, 276] on input "Select an option" at bounding box center [398, 276] width 10 height 10
click at [399, 297] on th at bounding box center [399, 305] width 72 height 29
click at [398, 305] on span "Select an option" at bounding box center [398, 306] width 10 height 10
click at [398, 305] on input "Select an option" at bounding box center [398, 306] width 10 height 10
click at [396, 332] on span "Select an option" at bounding box center [398, 335] width 10 height 10
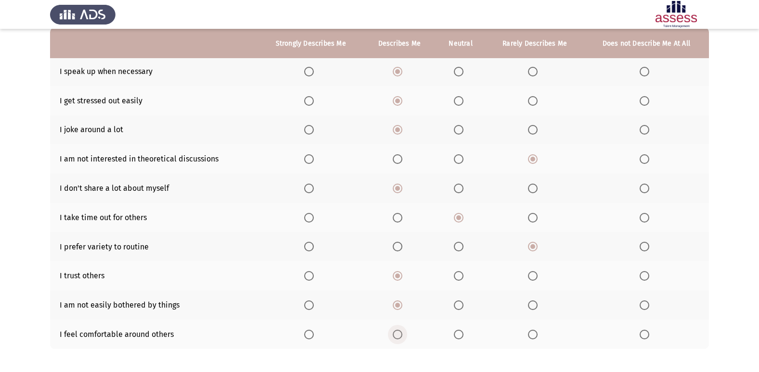
click at [396, 332] on input "Select an option" at bounding box center [398, 335] width 10 height 10
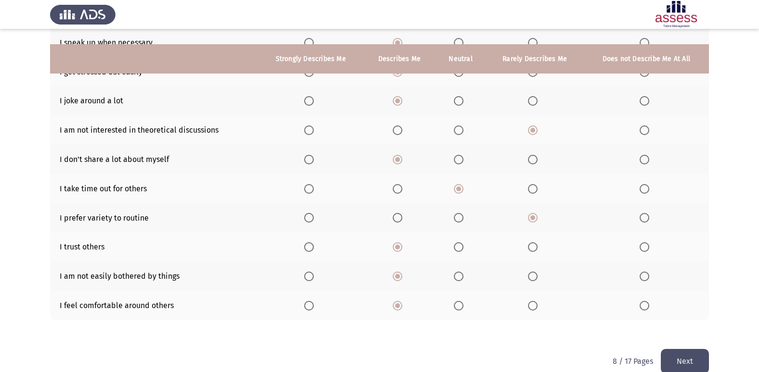
scroll to position [140, 0]
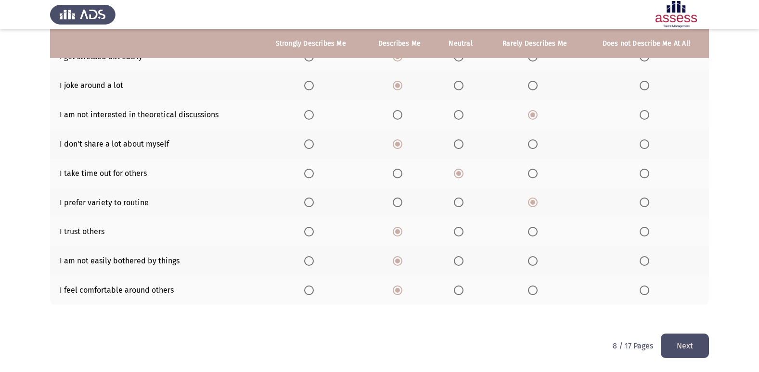
click at [696, 340] on button "Next" at bounding box center [685, 346] width 48 height 25
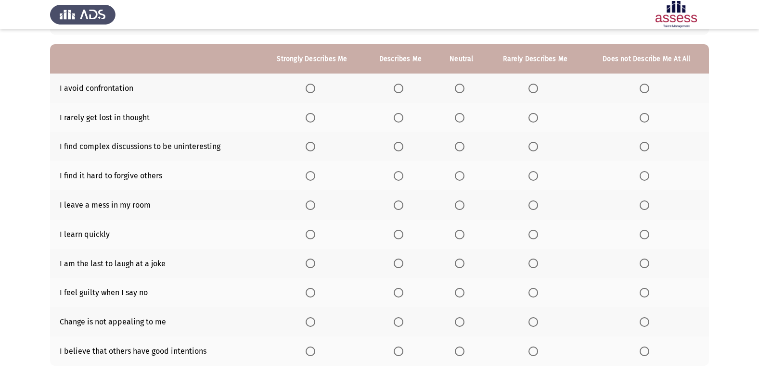
scroll to position [96, 0]
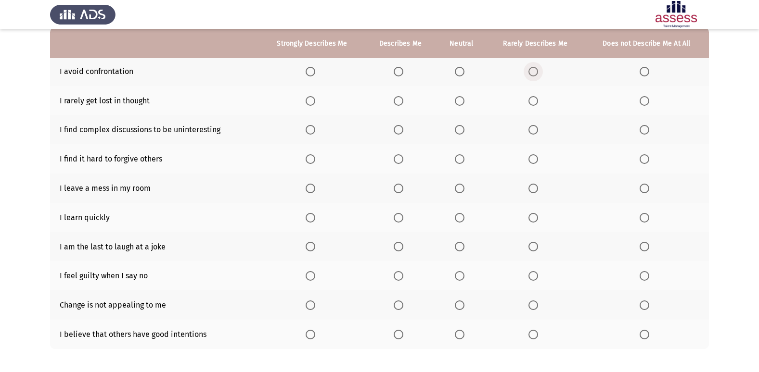
click at [533, 70] on span "Select an option" at bounding box center [533, 72] width 10 height 10
click at [533, 70] on input "Select an option" at bounding box center [533, 72] width 10 height 10
click at [464, 103] on span "Select an option" at bounding box center [460, 101] width 10 height 10
click at [464, 103] on input "Select an option" at bounding box center [460, 101] width 10 height 10
click at [466, 125] on mat-radio-button "Select an option" at bounding box center [461, 130] width 13 height 10
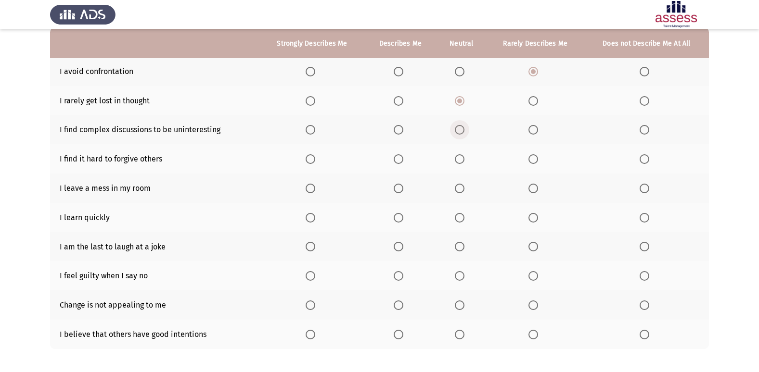
click at [459, 131] on span "Select an option" at bounding box center [460, 130] width 10 height 10
click at [459, 131] on input "Select an option" at bounding box center [460, 130] width 10 height 10
click at [537, 162] on span "Select an option" at bounding box center [533, 159] width 10 height 10
click at [537, 162] on input "Select an option" at bounding box center [533, 159] width 10 height 10
click at [646, 186] on span "Select an option" at bounding box center [644, 189] width 10 height 10
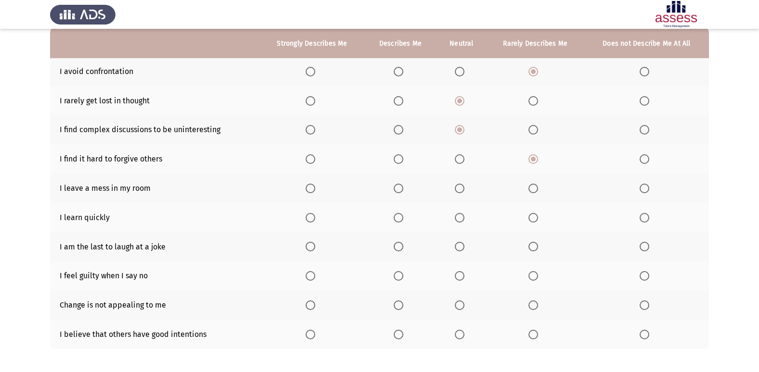
click at [646, 186] on input "Select an option" at bounding box center [644, 189] width 10 height 10
click at [406, 219] on label "Select an option" at bounding box center [400, 218] width 13 height 10
click at [403, 219] on input "Select an option" at bounding box center [399, 218] width 10 height 10
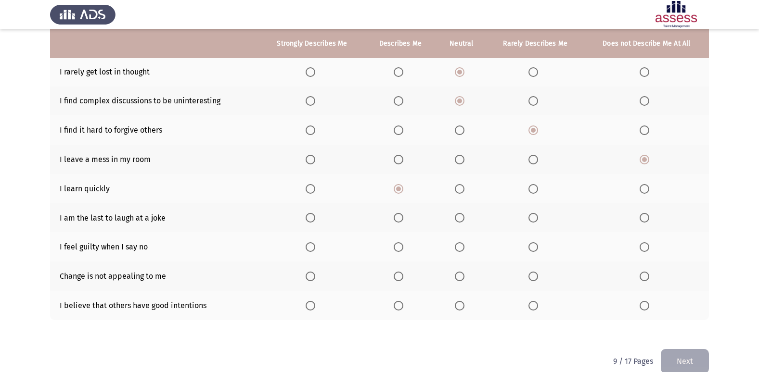
scroll to position [140, 0]
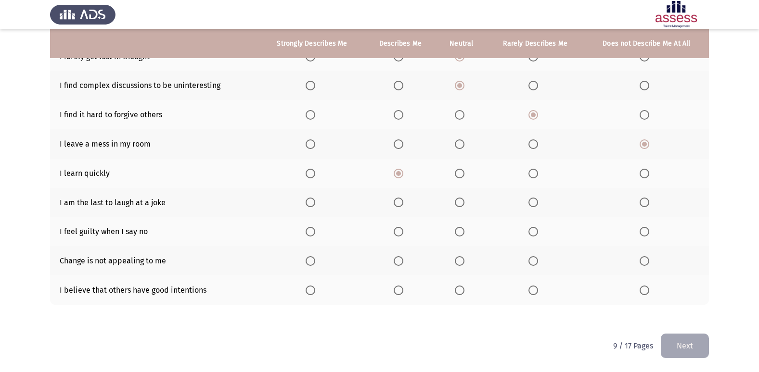
click at [460, 199] on span "Select an option" at bounding box center [460, 203] width 10 height 10
click at [460, 199] on input "Select an option" at bounding box center [460, 203] width 10 height 10
click at [534, 237] on span "Select an option" at bounding box center [533, 232] width 10 height 10
click at [534, 237] on input "Select an option" at bounding box center [533, 232] width 10 height 10
click at [652, 263] on label "Select an option" at bounding box center [645, 261] width 13 height 10
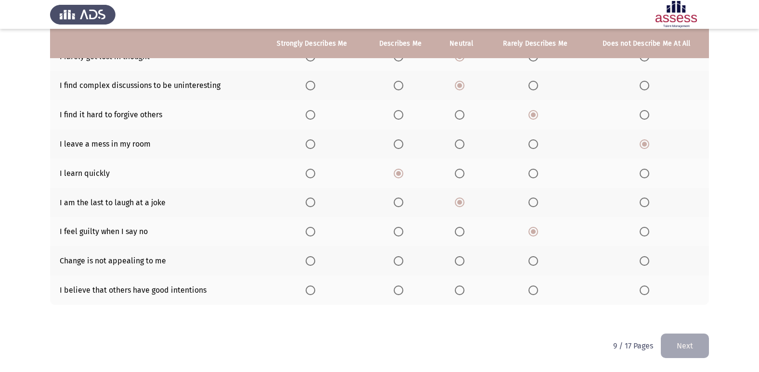
click at [649, 263] on input "Select an option" at bounding box center [644, 261] width 10 height 10
click at [399, 296] on th at bounding box center [400, 290] width 72 height 29
click at [400, 293] on span "Select an option" at bounding box center [399, 291] width 10 height 10
click at [400, 293] on input "Select an option" at bounding box center [399, 291] width 10 height 10
drag, startPoint x: 694, startPoint y: 336, endPoint x: 693, endPoint y: 342, distance: 6.3
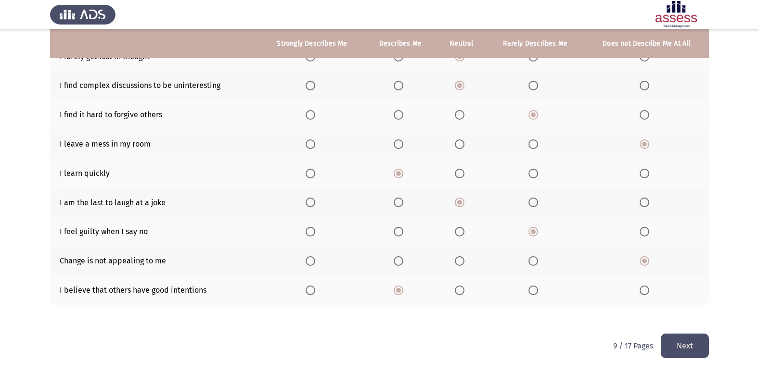
click at [693, 342] on button "Next" at bounding box center [685, 346] width 48 height 25
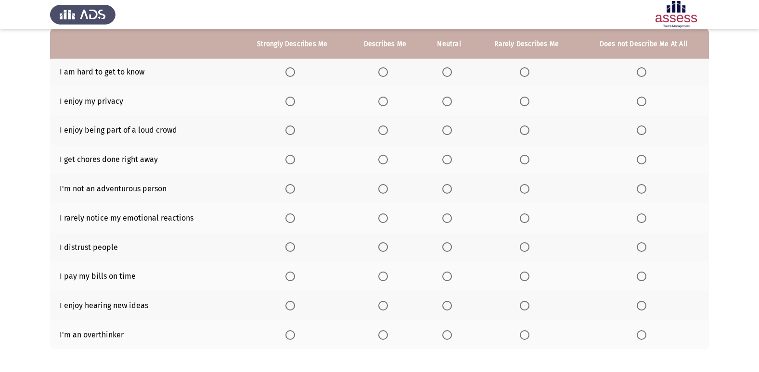
scroll to position [96, 0]
click at [524, 69] on span "Select an option" at bounding box center [525, 72] width 10 height 10
click at [524, 69] on input "Select an option" at bounding box center [525, 72] width 10 height 10
click at [289, 102] on span "Select an option" at bounding box center [290, 101] width 10 height 10
click at [289, 102] on input "Select an option" at bounding box center [290, 101] width 10 height 10
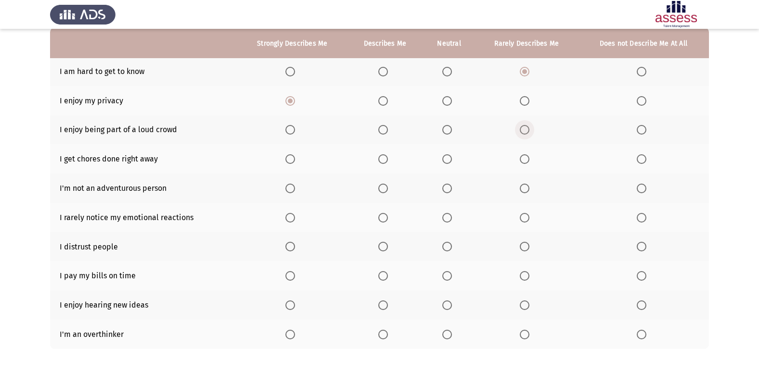
click at [524, 130] on span "Select an option" at bounding box center [524, 130] width 0 height 0
click at [524, 130] on input "Select an option" at bounding box center [525, 130] width 10 height 10
click at [289, 156] on span "Select an option" at bounding box center [290, 159] width 10 height 10
click at [289, 156] on input "Select an option" at bounding box center [290, 159] width 10 height 10
click at [391, 192] on label "Select an option" at bounding box center [384, 189] width 13 height 10
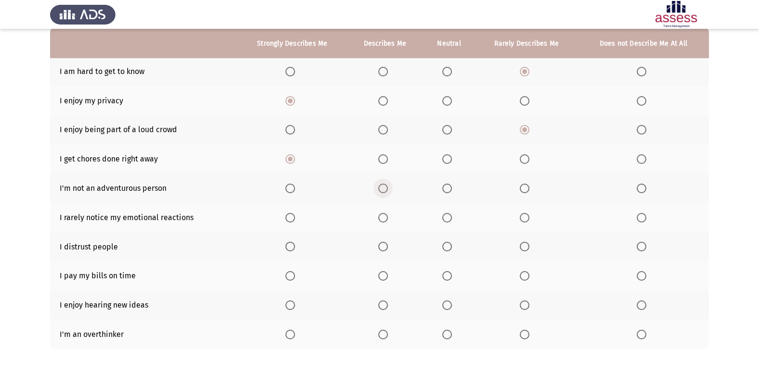
click at [388, 192] on input "Select an option" at bounding box center [383, 189] width 10 height 10
click at [636, 215] on th at bounding box center [643, 217] width 131 height 29
click at [643, 211] on th at bounding box center [643, 217] width 131 height 29
click at [643, 216] on span "Select an option" at bounding box center [642, 218] width 10 height 10
click at [643, 216] on input "Select an option" at bounding box center [642, 218] width 10 height 10
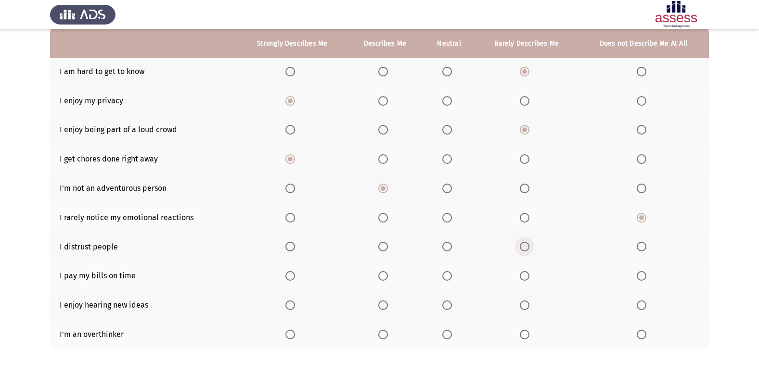
click at [524, 251] on span "Select an option" at bounding box center [525, 247] width 10 height 10
click at [524, 251] on input "Select an option" at bounding box center [525, 247] width 10 height 10
click at [289, 272] on span "Select an option" at bounding box center [290, 276] width 10 height 10
click at [289, 272] on input "Select an option" at bounding box center [290, 276] width 10 height 10
click at [287, 306] on span "Select an option" at bounding box center [290, 306] width 10 height 10
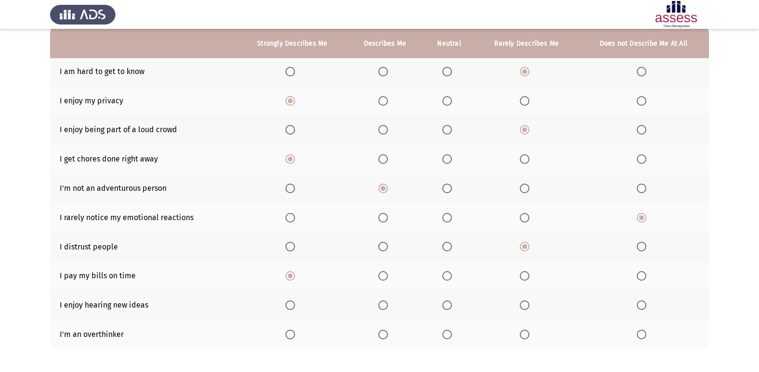
click at [287, 306] on input "Select an option" at bounding box center [290, 306] width 10 height 10
click at [384, 337] on span "Select an option" at bounding box center [383, 335] width 10 height 10
click at [384, 337] on input "Select an option" at bounding box center [383, 335] width 10 height 10
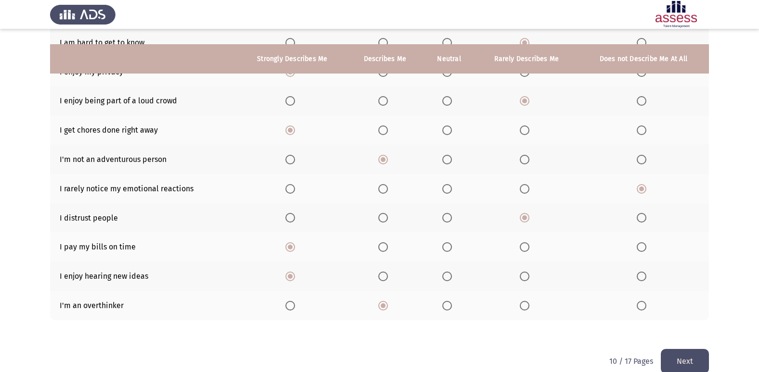
scroll to position [140, 0]
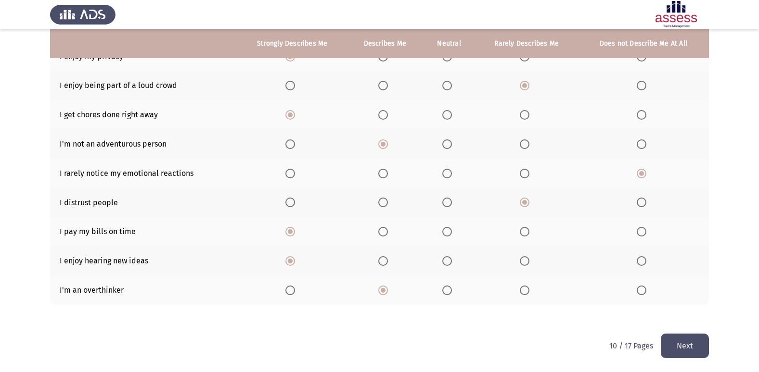
click at [691, 352] on button "Next" at bounding box center [685, 346] width 48 height 25
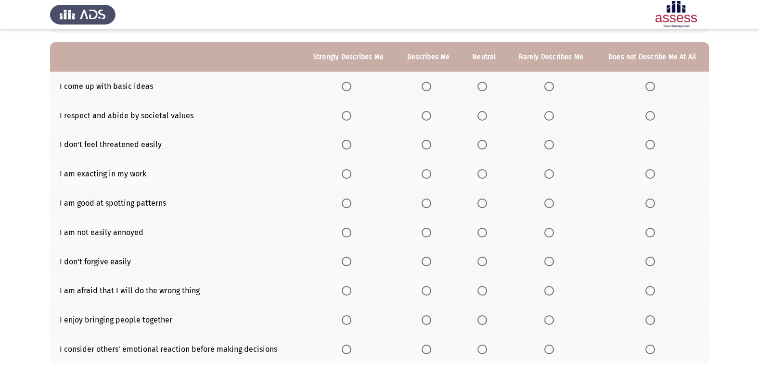
scroll to position [96, 0]
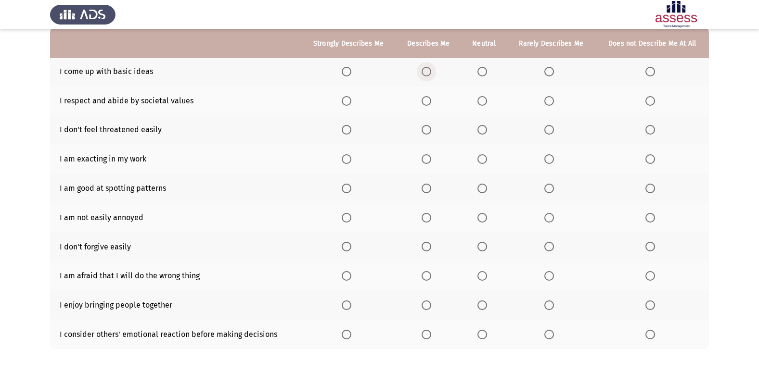
click at [428, 67] on span "Select an option" at bounding box center [426, 72] width 10 height 10
click at [428, 67] on input "Select an option" at bounding box center [426, 72] width 10 height 10
click at [426, 96] on span "Select an option" at bounding box center [426, 101] width 10 height 10
click at [426, 96] on input "Select an option" at bounding box center [426, 101] width 10 height 10
click at [424, 132] on span "Select an option" at bounding box center [426, 130] width 10 height 10
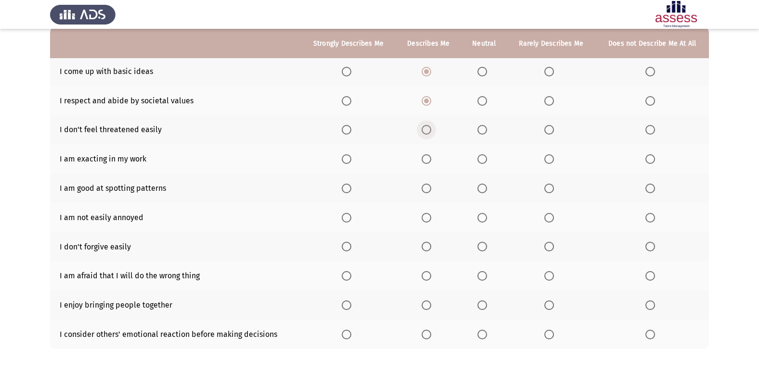
click at [424, 132] on input "Select an option" at bounding box center [426, 130] width 10 height 10
click at [341, 159] on th at bounding box center [348, 158] width 95 height 29
click at [345, 163] on span "Select an option" at bounding box center [347, 159] width 10 height 10
click at [345, 163] on input "Select an option" at bounding box center [347, 159] width 10 height 10
click at [554, 190] on span "Select an option" at bounding box center [549, 189] width 10 height 10
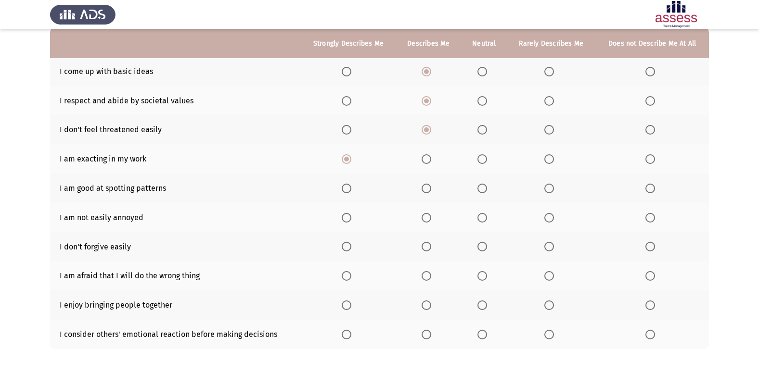
click at [554, 190] on input "Select an option" at bounding box center [549, 189] width 10 height 10
click at [422, 215] on th at bounding box center [428, 217] width 65 height 29
click at [553, 218] on span "Select an option" at bounding box center [549, 218] width 10 height 10
click at [553, 218] on input "Select an option" at bounding box center [549, 218] width 10 height 10
click at [434, 218] on label "Select an option" at bounding box center [427, 218] width 13 height 10
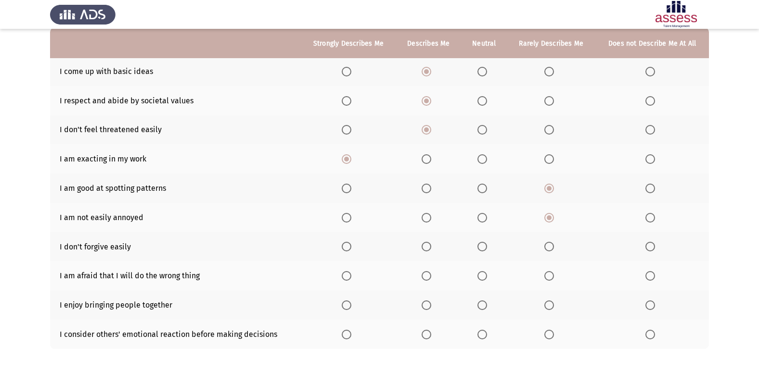
click at [431, 218] on input "Select an option" at bounding box center [426, 218] width 10 height 10
click at [552, 244] on span "Select an option" at bounding box center [549, 247] width 10 height 10
click at [552, 244] on input "Select an option" at bounding box center [549, 247] width 10 height 10
click at [430, 273] on span "Select an option" at bounding box center [426, 276] width 10 height 10
click at [430, 273] on input "Select an option" at bounding box center [426, 276] width 10 height 10
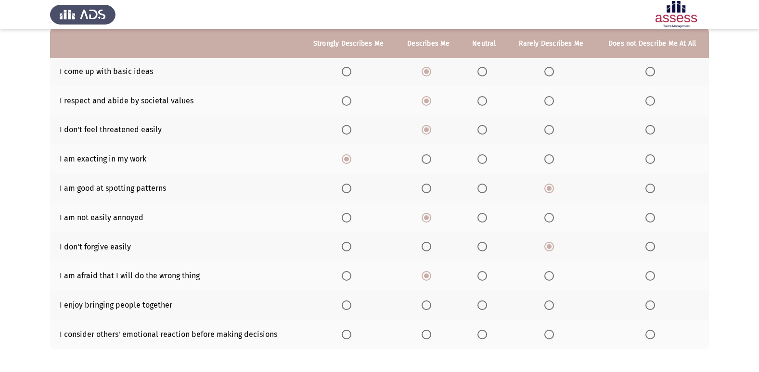
click at [348, 303] on span "Select an option" at bounding box center [347, 306] width 10 height 10
click at [348, 303] on input "Select an option" at bounding box center [347, 306] width 10 height 10
click at [481, 334] on span "Select an option" at bounding box center [482, 335] width 10 height 10
click at [481, 334] on input "Select an option" at bounding box center [482, 335] width 10 height 10
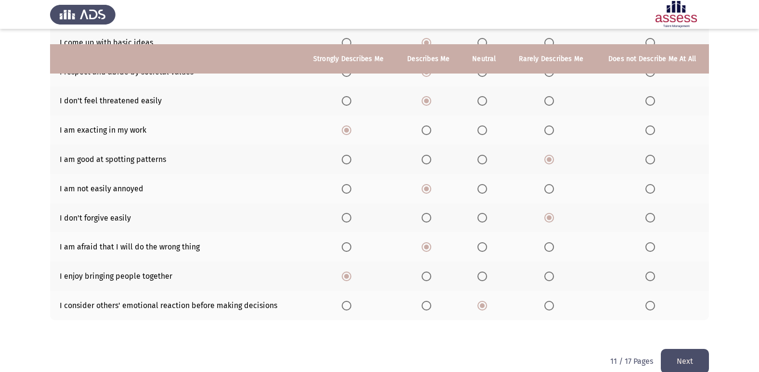
scroll to position [140, 0]
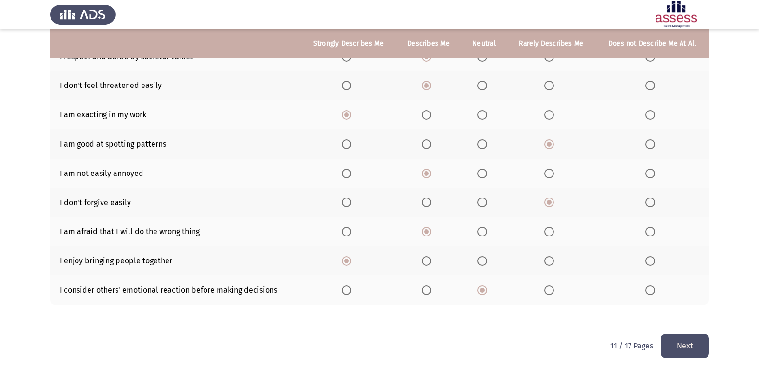
click at [698, 352] on button "Next" at bounding box center [685, 346] width 48 height 25
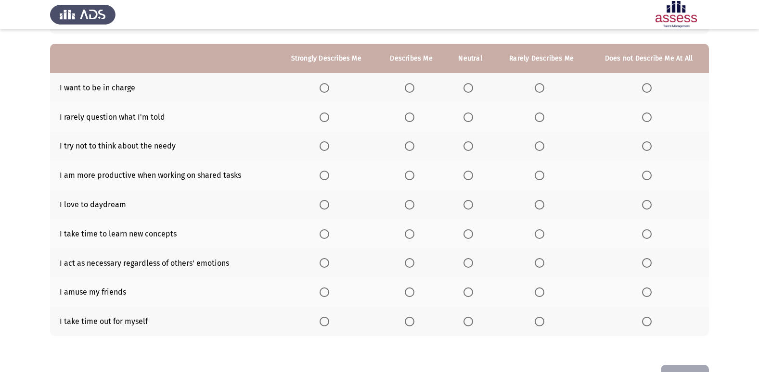
scroll to position [63, 0]
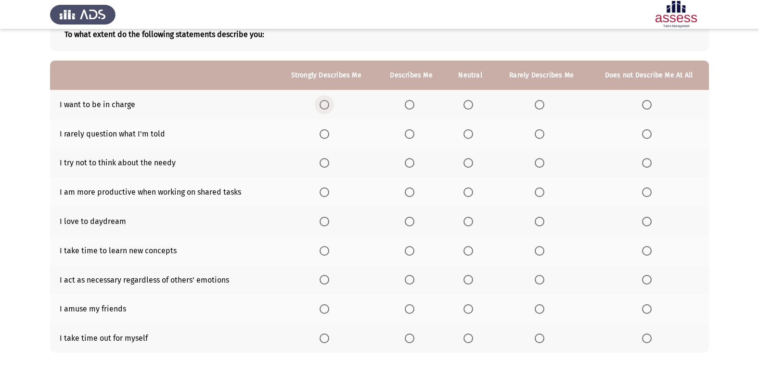
click at [329, 103] on span "Select an option" at bounding box center [324, 105] width 10 height 10
click at [329, 103] on input "Select an option" at bounding box center [324, 105] width 10 height 10
click at [333, 133] on label "Select an option" at bounding box center [325, 134] width 13 height 10
click at [329, 133] on input "Select an option" at bounding box center [324, 134] width 10 height 10
click at [645, 162] on span "Select an option" at bounding box center [647, 163] width 10 height 10
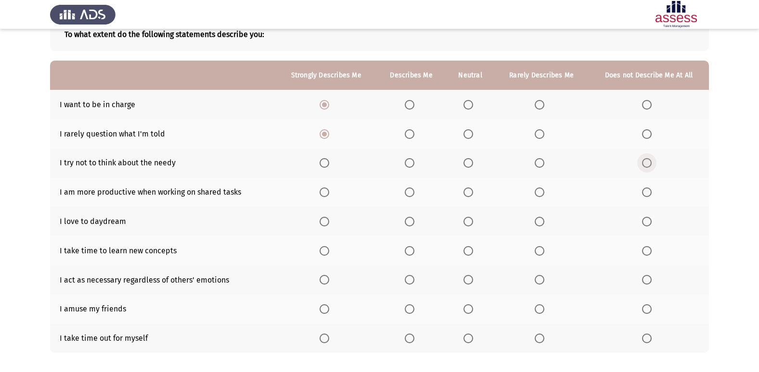
click at [645, 162] on input "Select an option" at bounding box center [647, 163] width 10 height 10
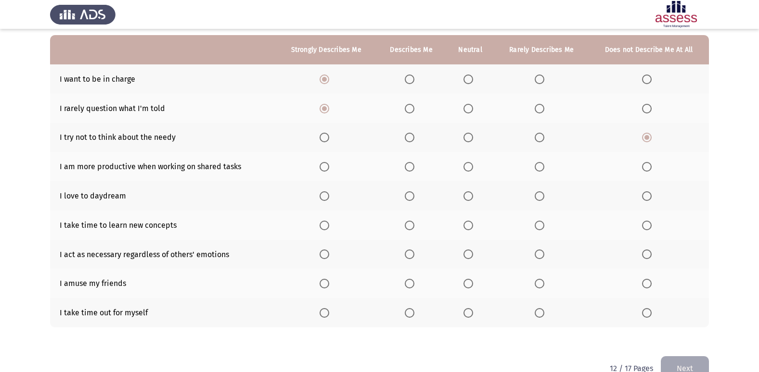
scroll to position [111, 0]
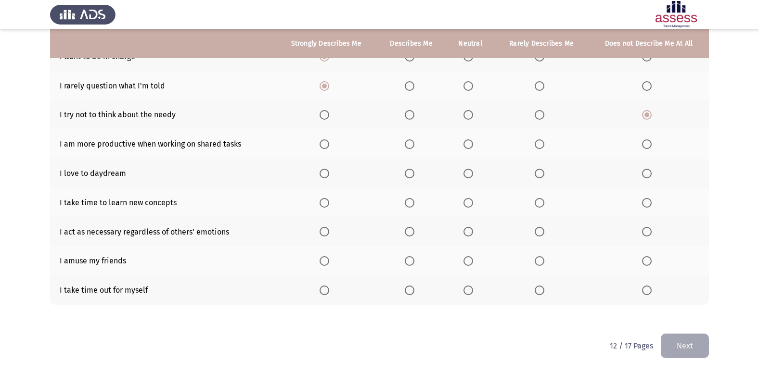
click at [332, 150] on th at bounding box center [326, 143] width 101 height 29
click at [329, 140] on span "Select an option" at bounding box center [324, 145] width 10 height 10
click at [329, 140] on input "Select an option" at bounding box center [324, 145] width 10 height 10
click at [328, 171] on span "Select an option" at bounding box center [324, 174] width 10 height 10
click at [328, 171] on input "Select an option" at bounding box center [324, 174] width 10 height 10
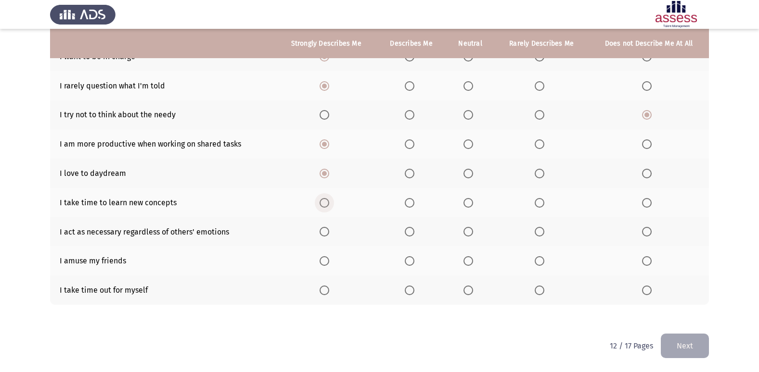
click at [329, 200] on span "Select an option" at bounding box center [324, 203] width 10 height 10
click at [329, 200] on input "Select an option" at bounding box center [324, 203] width 10 height 10
click at [543, 234] on span "Select an option" at bounding box center [540, 232] width 10 height 10
click at [543, 234] on input "Select an option" at bounding box center [540, 232] width 10 height 10
click at [327, 260] on span "Select an option" at bounding box center [324, 261] width 10 height 10
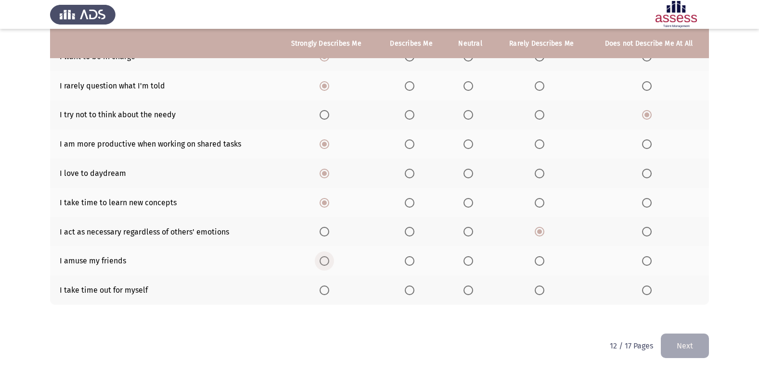
click at [327, 260] on input "Select an option" at bounding box center [324, 261] width 10 height 10
drag, startPoint x: 321, startPoint y: 276, endPoint x: 322, endPoint y: 283, distance: 6.8
click at [321, 281] on th at bounding box center [326, 290] width 101 height 29
click at [322, 288] on span "Select an option" at bounding box center [324, 291] width 10 height 10
click at [322, 288] on input "Select an option" at bounding box center [324, 291] width 10 height 10
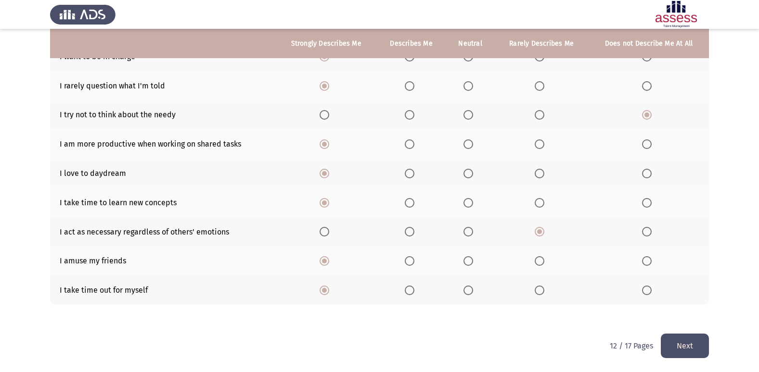
click at [695, 352] on button "Next" at bounding box center [685, 346] width 48 height 25
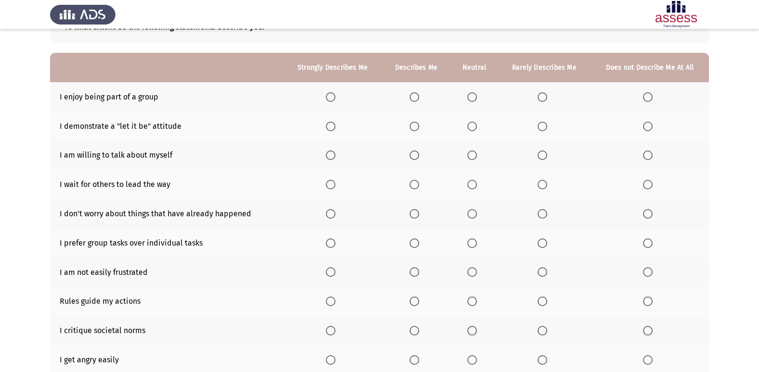
scroll to position [96, 0]
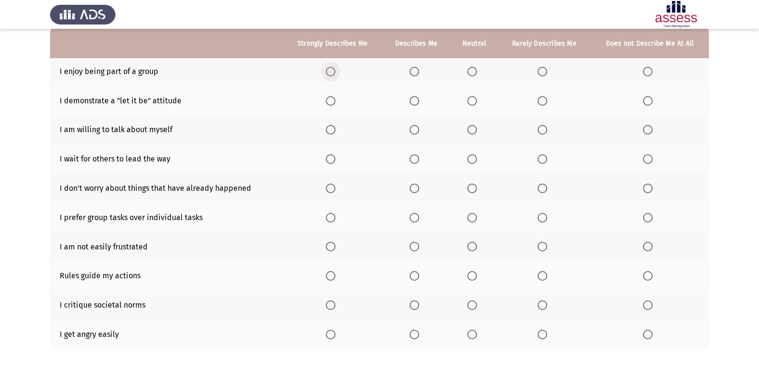
click at [330, 71] on span "Select an option" at bounding box center [331, 72] width 10 height 10
click at [330, 71] on input "Select an option" at bounding box center [331, 72] width 10 height 10
click at [542, 95] on th at bounding box center [544, 100] width 92 height 29
click at [542, 96] on mat-radio-button "Select an option" at bounding box center [543, 101] width 13 height 10
click at [544, 106] on th at bounding box center [544, 100] width 92 height 29
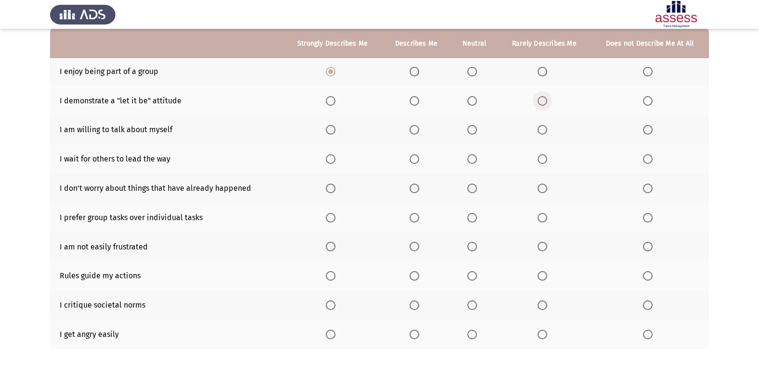
click at [543, 104] on span "Select an option" at bounding box center [542, 101] width 10 height 10
click at [543, 104] on input "Select an option" at bounding box center [542, 101] width 10 height 10
click at [540, 131] on span "Select an option" at bounding box center [542, 130] width 10 height 10
click at [540, 131] on input "Select an option" at bounding box center [542, 130] width 10 height 10
click at [541, 159] on span "Select an option" at bounding box center [542, 159] width 10 height 10
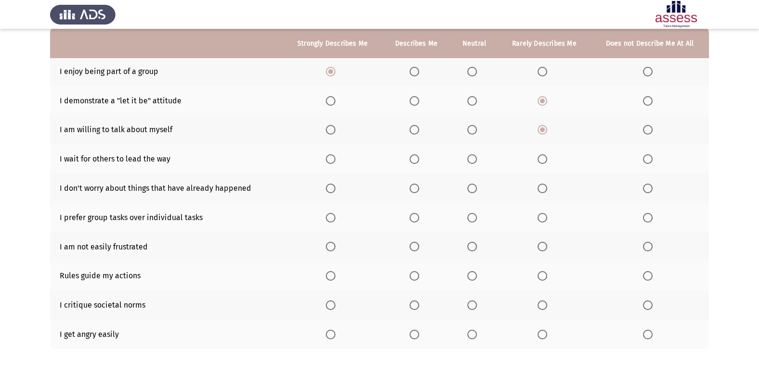
click at [541, 159] on input "Select an option" at bounding box center [542, 159] width 10 height 10
click at [328, 192] on span "Select an option" at bounding box center [331, 189] width 10 height 10
click at [328, 192] on input "Select an option" at bounding box center [331, 189] width 10 height 10
click at [335, 217] on span "Select an option" at bounding box center [331, 218] width 10 height 10
click at [335, 217] on input "Select an option" at bounding box center [331, 218] width 10 height 10
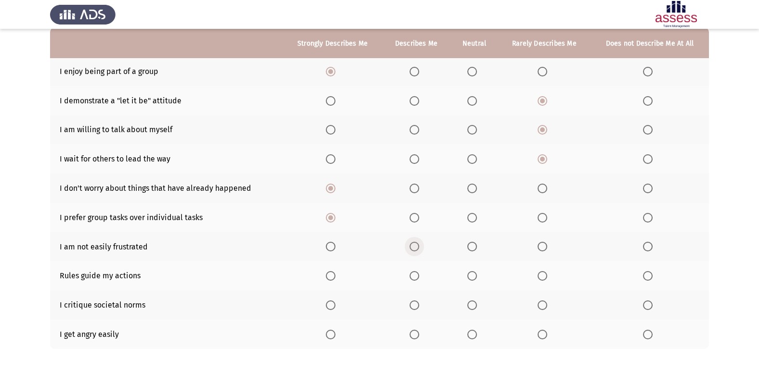
click at [419, 246] on span "Select an option" at bounding box center [414, 247] width 10 height 10
click at [419, 246] on input "Select an option" at bounding box center [414, 247] width 10 height 10
click at [475, 275] on span "Select an option" at bounding box center [472, 276] width 10 height 10
click at [475, 275] on input "Select an option" at bounding box center [472, 276] width 10 height 10
click at [474, 306] on span "Select an option" at bounding box center [472, 306] width 10 height 10
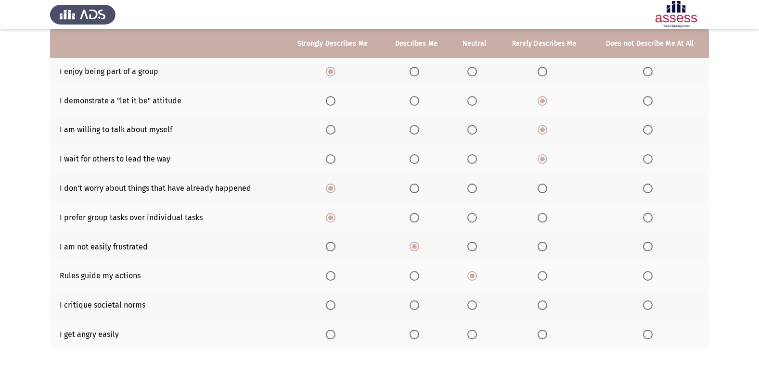
click at [474, 306] on input "Select an option" at bounding box center [472, 306] width 10 height 10
click at [539, 301] on span "Select an option" at bounding box center [542, 306] width 10 height 10
click at [539, 301] on input "Select an option" at bounding box center [542, 306] width 10 height 10
click at [415, 335] on span "Select an option" at bounding box center [414, 335] width 10 height 10
click at [415, 335] on input "Select an option" at bounding box center [414, 335] width 10 height 10
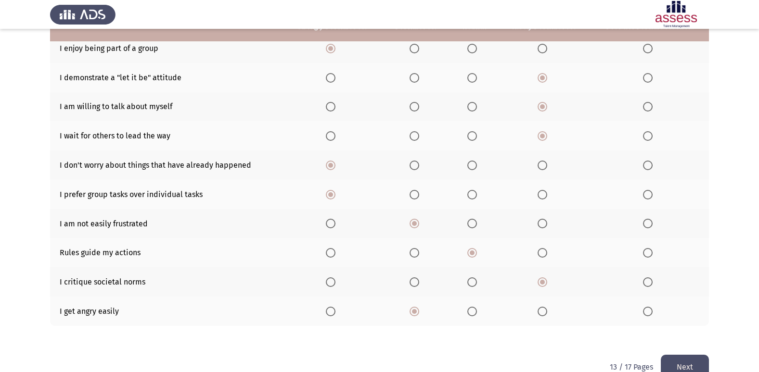
scroll to position [140, 0]
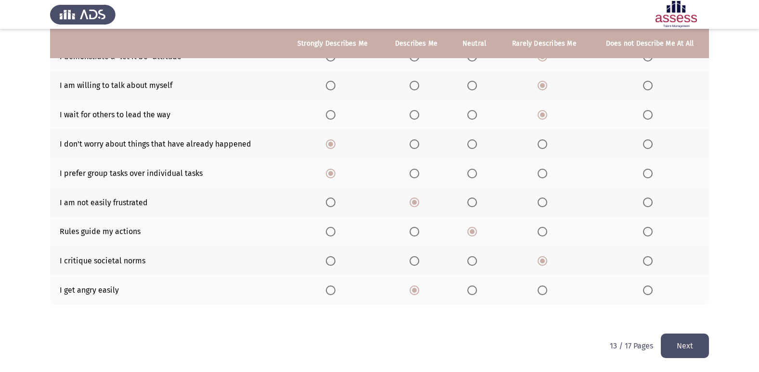
click at [678, 346] on button "Next" at bounding box center [685, 346] width 48 height 25
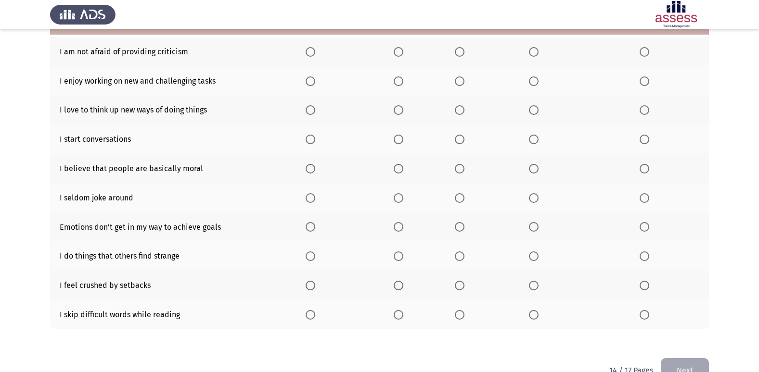
scroll to position [92, 0]
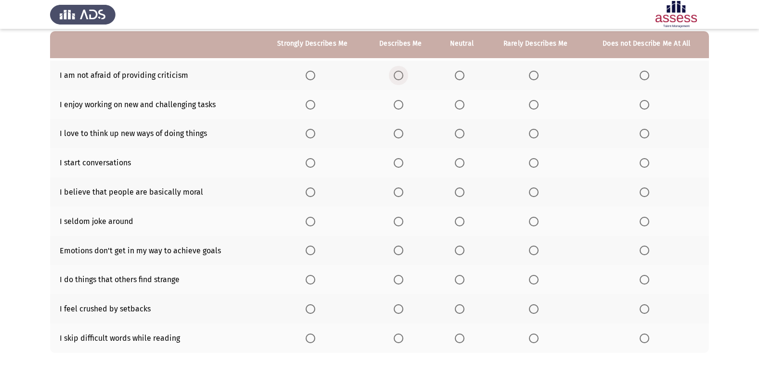
click at [403, 73] on span "Select an option" at bounding box center [399, 76] width 10 height 10
click at [403, 73] on input "Select an option" at bounding box center [399, 76] width 10 height 10
click at [400, 109] on span "Select an option" at bounding box center [399, 105] width 10 height 10
click at [400, 109] on input "Select an option" at bounding box center [399, 105] width 10 height 10
click at [406, 131] on label "Select an option" at bounding box center [400, 134] width 13 height 10
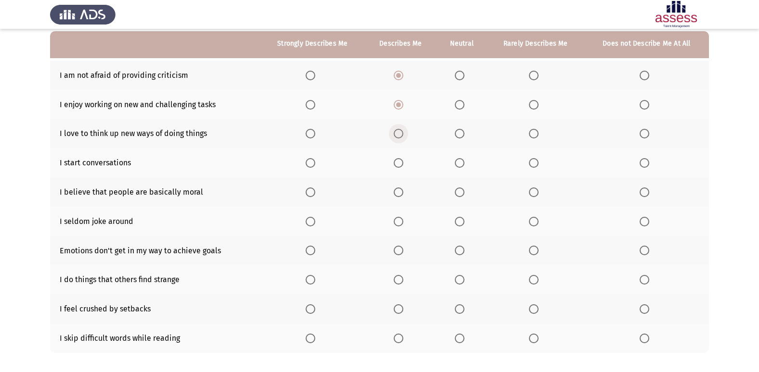
click at [403, 131] on input "Select an option" at bounding box center [399, 134] width 10 height 10
click at [403, 164] on span "Select an option" at bounding box center [399, 163] width 10 height 10
click at [403, 164] on input "Select an option" at bounding box center [399, 163] width 10 height 10
click at [533, 193] on span "Select an option" at bounding box center [534, 193] width 10 height 10
click at [533, 193] on input "Select an option" at bounding box center [534, 193] width 10 height 10
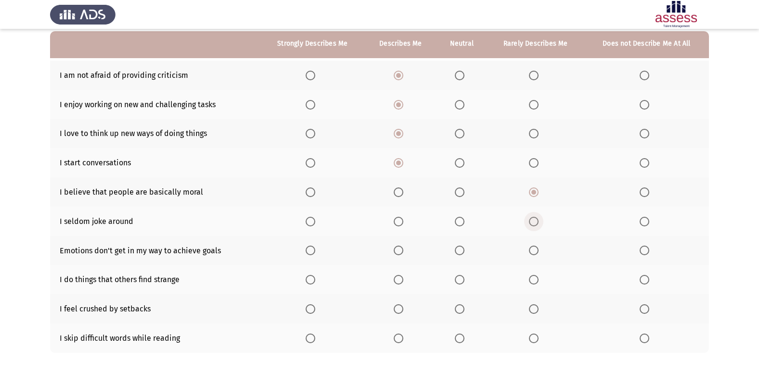
click at [538, 225] on span "Select an option" at bounding box center [534, 222] width 10 height 10
click at [538, 225] on input "Select an option" at bounding box center [534, 222] width 10 height 10
click at [539, 250] on label "Select an option" at bounding box center [535, 251] width 13 height 10
click at [538, 250] on input "Select an option" at bounding box center [534, 251] width 10 height 10
click at [646, 280] on span "Select an option" at bounding box center [644, 280] width 10 height 10
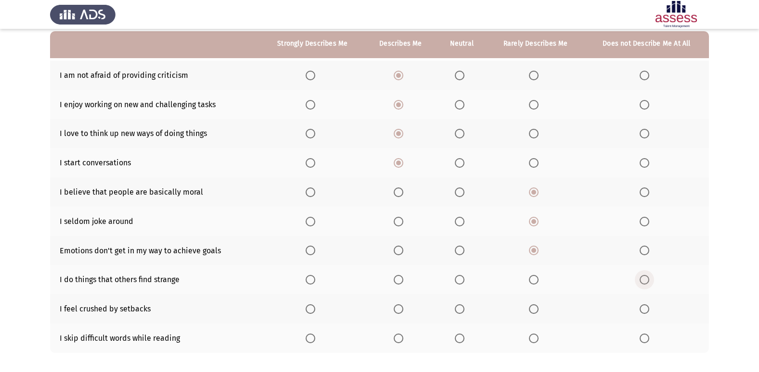
click at [646, 280] on input "Select an option" at bounding box center [644, 280] width 10 height 10
click at [533, 309] on span "Select an option" at bounding box center [534, 310] width 10 height 10
click at [533, 309] on input "Select an option" at bounding box center [534, 310] width 10 height 10
click at [536, 335] on span "Select an option" at bounding box center [534, 339] width 10 height 10
click at [536, 335] on input "Select an option" at bounding box center [534, 339] width 10 height 10
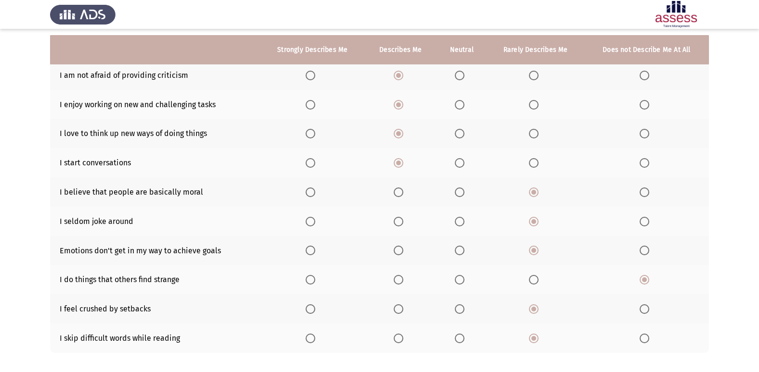
scroll to position [140, 0]
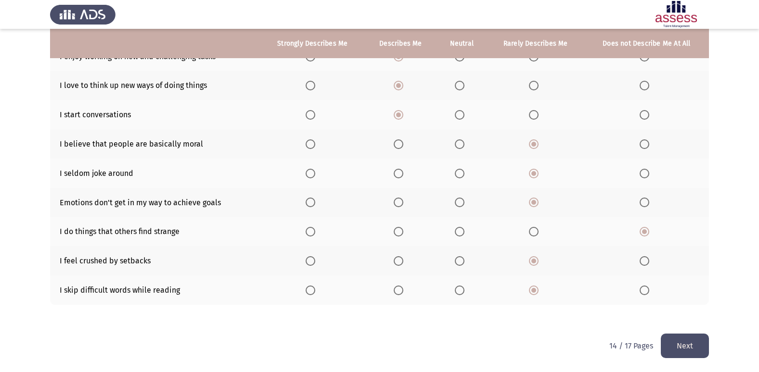
click at [707, 360] on html "ASSESS Employability Next To what extent do the following statements describe y…" at bounding box center [379, 116] width 759 height 513
click at [708, 354] on button "Next" at bounding box center [685, 346] width 48 height 25
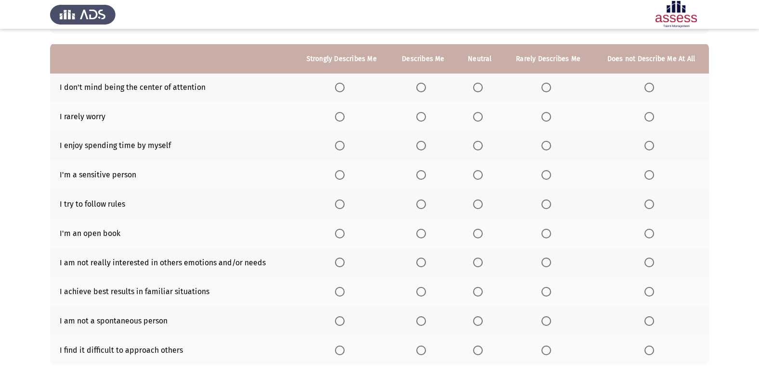
scroll to position [96, 0]
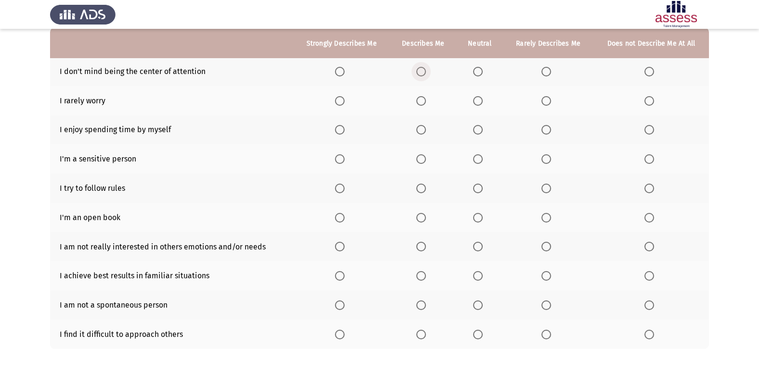
click at [430, 72] on label "Select an option" at bounding box center [422, 72] width 13 height 10
click at [426, 72] on input "Select an option" at bounding box center [421, 72] width 10 height 10
click at [552, 107] on th at bounding box center [548, 100] width 90 height 29
click at [549, 99] on span "Select an option" at bounding box center [546, 101] width 10 height 10
click at [549, 99] on input "Select an option" at bounding box center [546, 101] width 10 height 10
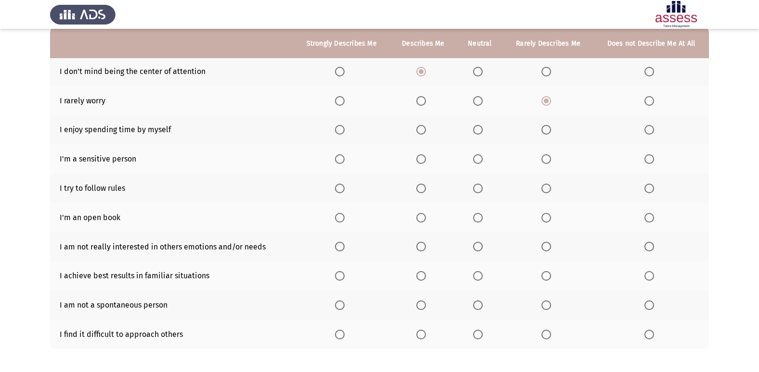
click at [345, 134] on span "Select an option" at bounding box center [340, 130] width 10 height 10
click at [345, 134] on input "Select an option" at bounding box center [340, 130] width 10 height 10
click at [345, 157] on span "Select an option" at bounding box center [340, 159] width 10 height 10
click at [345, 157] on input "Select an option" at bounding box center [340, 159] width 10 height 10
click at [344, 188] on span "Select an option" at bounding box center [340, 189] width 10 height 10
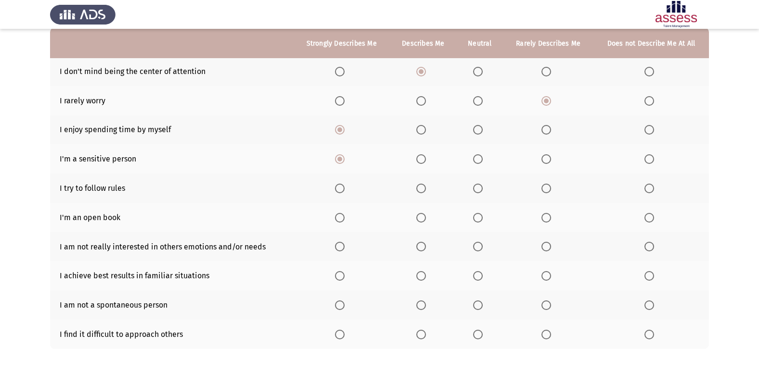
click at [344, 188] on input "Select an option" at bounding box center [340, 189] width 10 height 10
click at [547, 221] on span "Select an option" at bounding box center [546, 218] width 10 height 10
click at [547, 221] on input "Select an option" at bounding box center [546, 218] width 10 height 10
click at [652, 251] on span "Select an option" at bounding box center [649, 247] width 10 height 10
click at [652, 251] on input "Select an option" at bounding box center [649, 247] width 10 height 10
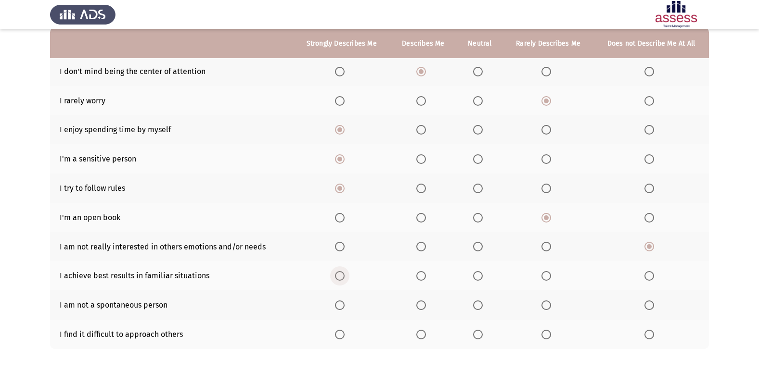
click at [343, 281] on span "Select an option" at bounding box center [340, 276] width 10 height 10
click at [343, 281] on input "Select an option" at bounding box center [340, 276] width 10 height 10
click at [420, 302] on span "Select an option" at bounding box center [421, 306] width 10 height 10
click at [420, 302] on input "Select an option" at bounding box center [421, 306] width 10 height 10
click at [424, 338] on span "Select an option" at bounding box center [421, 335] width 10 height 10
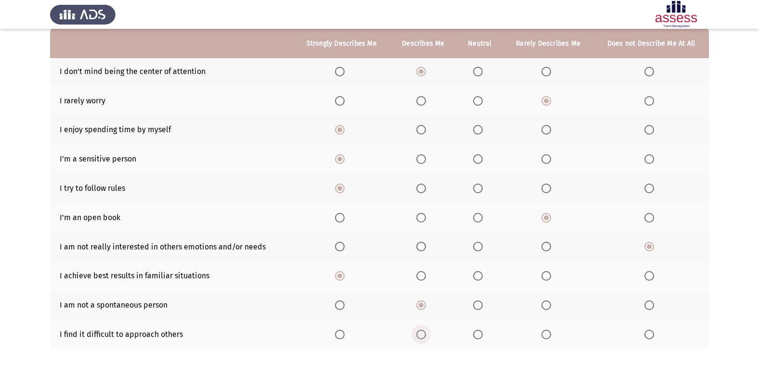
click at [424, 338] on input "Select an option" at bounding box center [421, 335] width 10 height 10
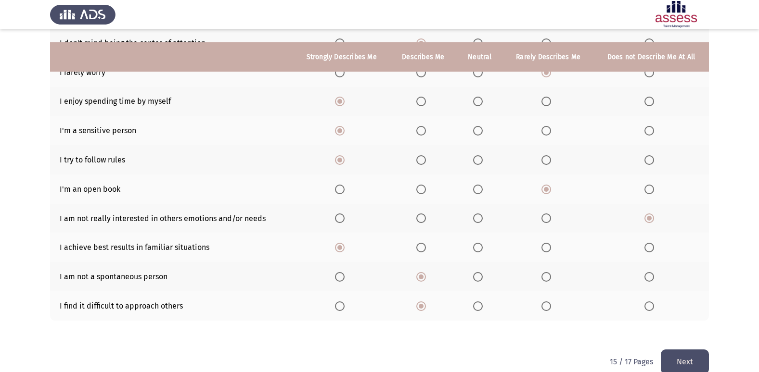
scroll to position [140, 0]
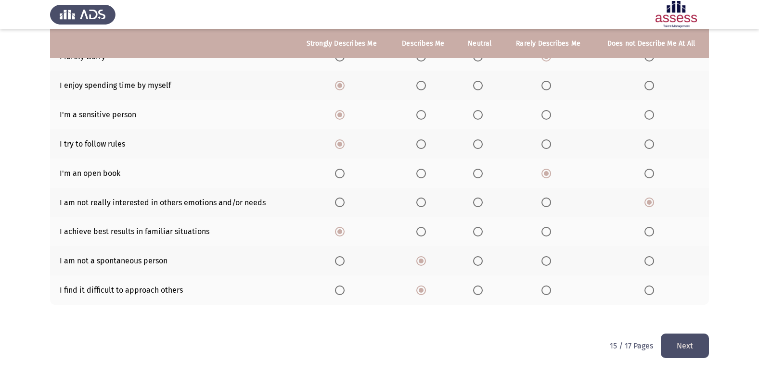
click at [674, 348] on button "Next" at bounding box center [685, 346] width 48 height 25
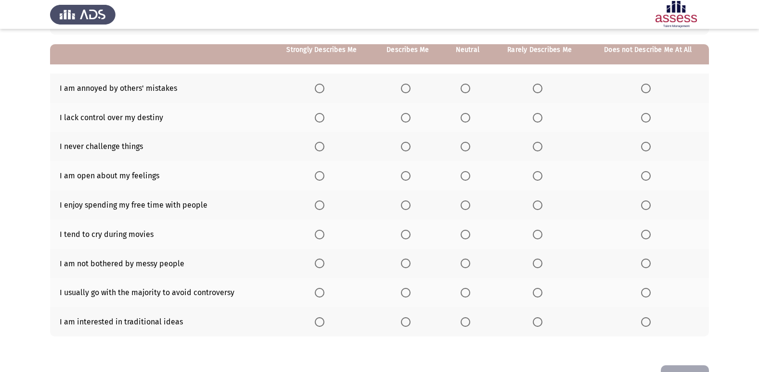
scroll to position [96, 0]
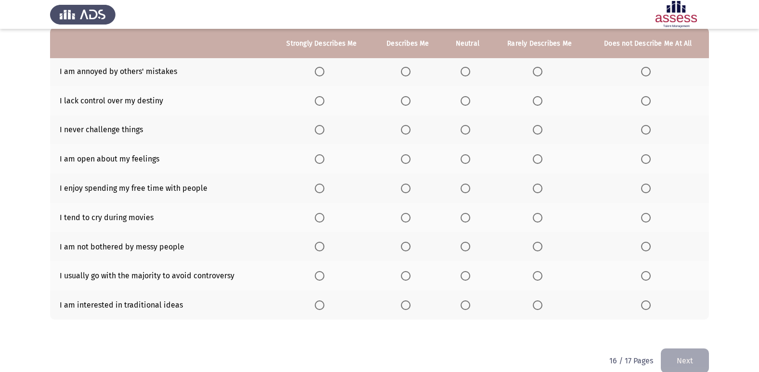
click at [540, 78] on th at bounding box center [539, 71] width 95 height 29
click at [541, 70] on span "Select an option" at bounding box center [538, 72] width 10 height 10
click at [541, 70] on input "Select an option" at bounding box center [538, 72] width 10 height 10
click at [536, 97] on span "Select an option" at bounding box center [538, 101] width 10 height 10
click at [536, 97] on input "Select an option" at bounding box center [538, 101] width 10 height 10
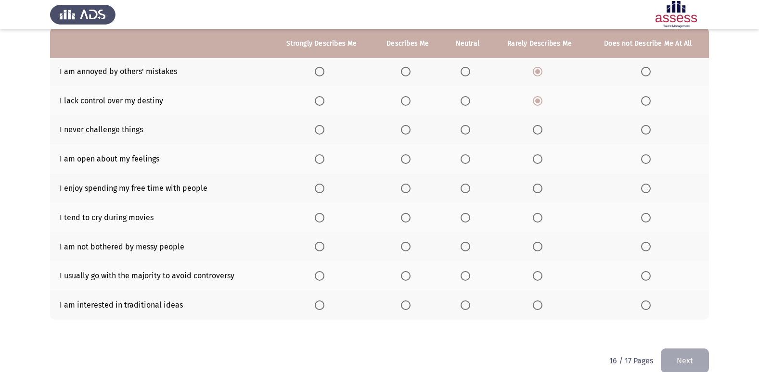
click at [525, 131] on th at bounding box center [539, 129] width 95 height 29
click at [533, 133] on th at bounding box center [539, 129] width 95 height 29
click at [539, 130] on span "Select an option" at bounding box center [538, 130] width 10 height 10
click at [539, 130] on input "Select an option" at bounding box center [538, 130] width 10 height 10
click at [538, 158] on span "Select an option" at bounding box center [538, 159] width 10 height 10
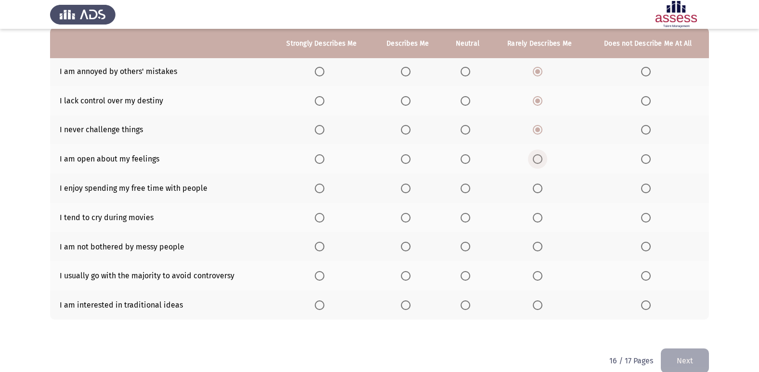
click at [538, 158] on input "Select an option" at bounding box center [538, 159] width 10 height 10
click at [321, 188] on span "Select an option" at bounding box center [320, 189] width 10 height 10
click at [321, 188] on input "Select an option" at bounding box center [320, 189] width 10 height 10
click at [322, 221] on span "Select an option" at bounding box center [320, 218] width 10 height 10
click at [322, 221] on input "Select an option" at bounding box center [320, 218] width 10 height 10
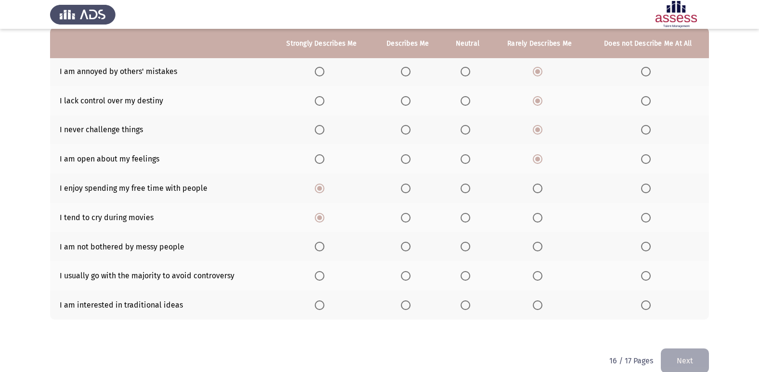
click at [651, 251] on label "Select an option" at bounding box center [647, 247] width 13 height 10
click at [651, 251] on input "Select an option" at bounding box center [646, 247] width 10 height 10
click at [470, 279] on span "Select an option" at bounding box center [465, 276] width 10 height 10
click at [470, 279] on input "Select an option" at bounding box center [465, 276] width 10 height 10
drag, startPoint x: 532, startPoint y: 302, endPoint x: 537, endPoint y: 307, distance: 7.8
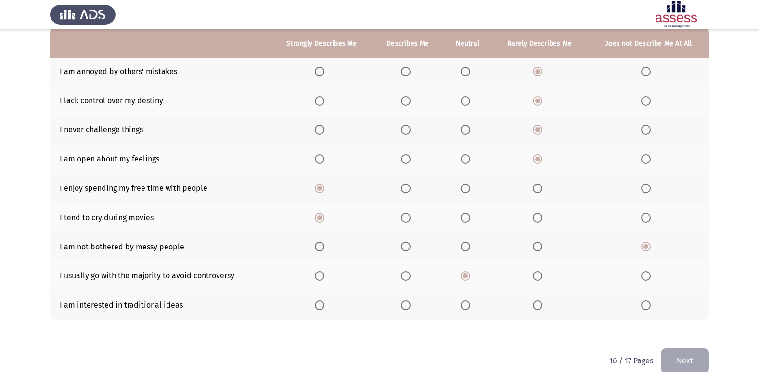
click at [532, 304] on th at bounding box center [539, 305] width 95 height 29
click at [539, 308] on span "Select an option" at bounding box center [538, 306] width 10 height 10
click at [539, 308] on input "Select an option" at bounding box center [538, 306] width 10 height 10
click at [690, 359] on button "Next" at bounding box center [685, 361] width 48 height 25
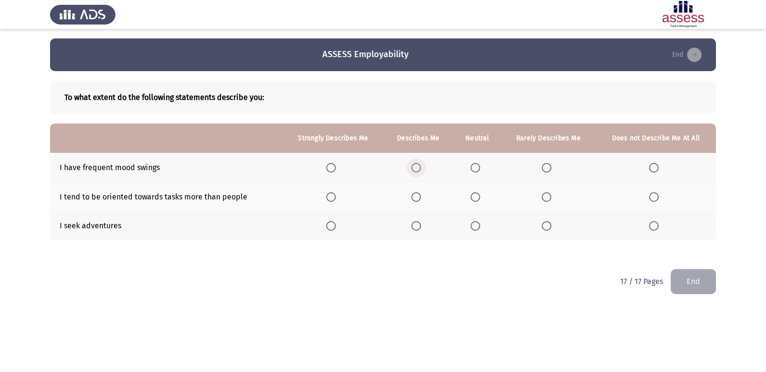
click at [414, 165] on span "Select an option" at bounding box center [416, 168] width 10 height 10
click at [414, 165] on input "Select an option" at bounding box center [416, 168] width 10 height 10
click at [421, 203] on th at bounding box center [417, 196] width 69 height 29
click at [414, 199] on span "Select an option" at bounding box center [416, 197] width 10 height 10
click at [414, 199] on input "Select an option" at bounding box center [416, 197] width 10 height 10
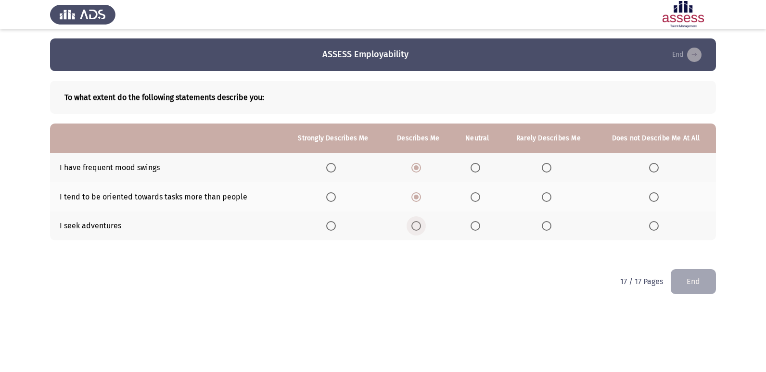
click at [414, 226] on span "Select an option" at bounding box center [416, 226] width 10 height 10
click at [414, 226] on input "Select an option" at bounding box center [416, 226] width 10 height 10
click at [686, 281] on button "End" at bounding box center [693, 281] width 45 height 25
